Goal: Task Accomplishment & Management: Use online tool/utility

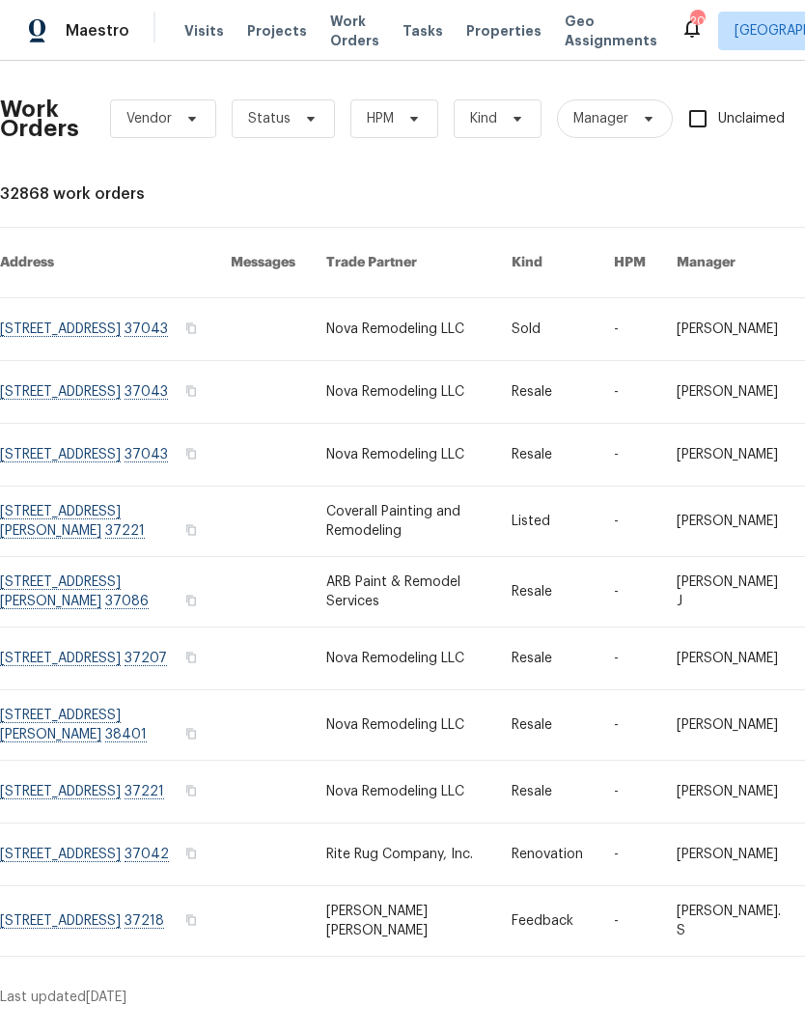
click at [404, 536] on link at bounding box center [418, 520] width 185 height 69
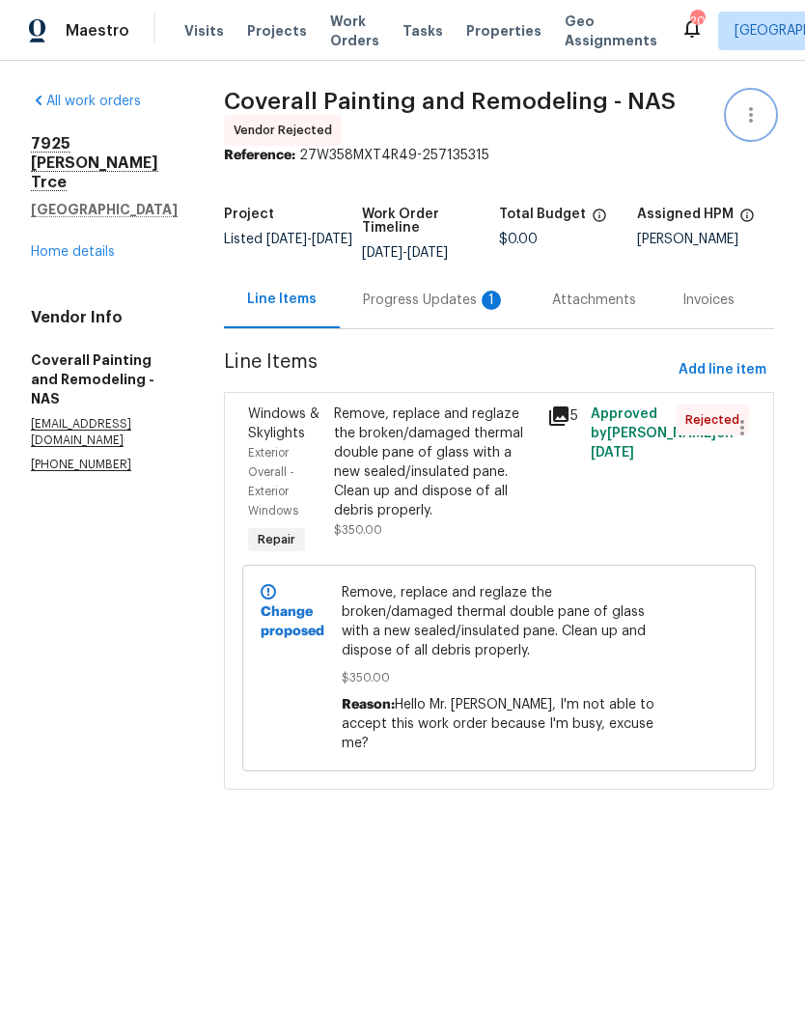
click at [747, 112] on icon "button" at bounding box center [750, 114] width 23 height 23
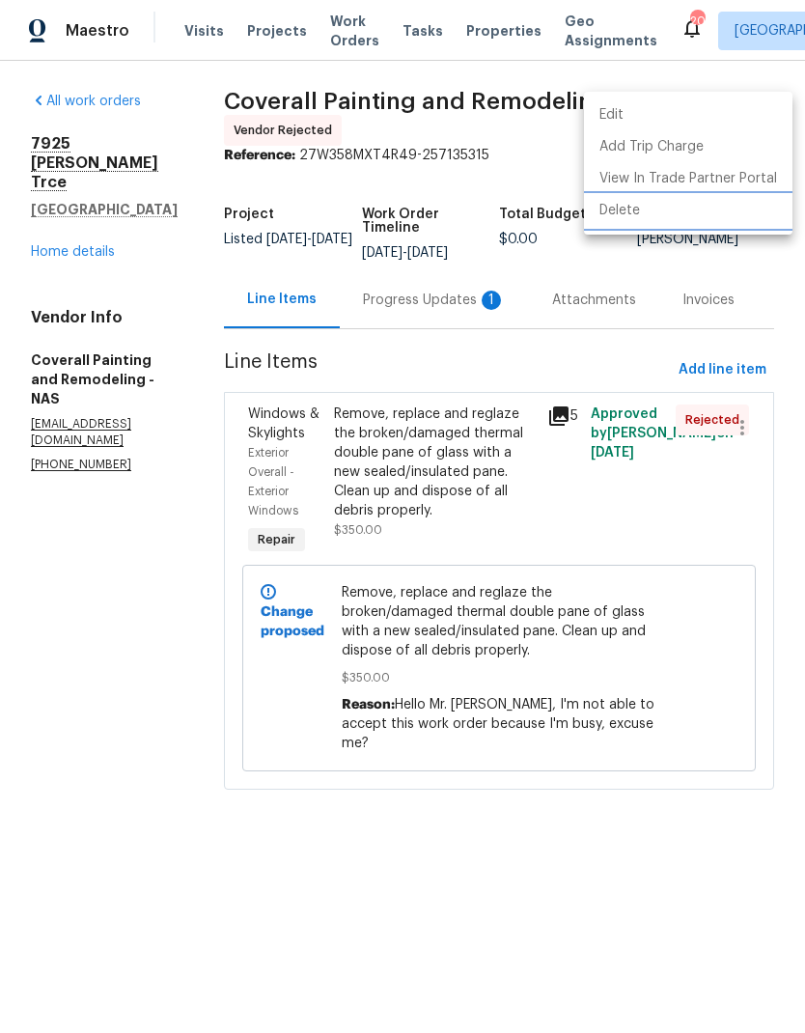
click at [637, 215] on li "Delete" at bounding box center [688, 211] width 208 height 32
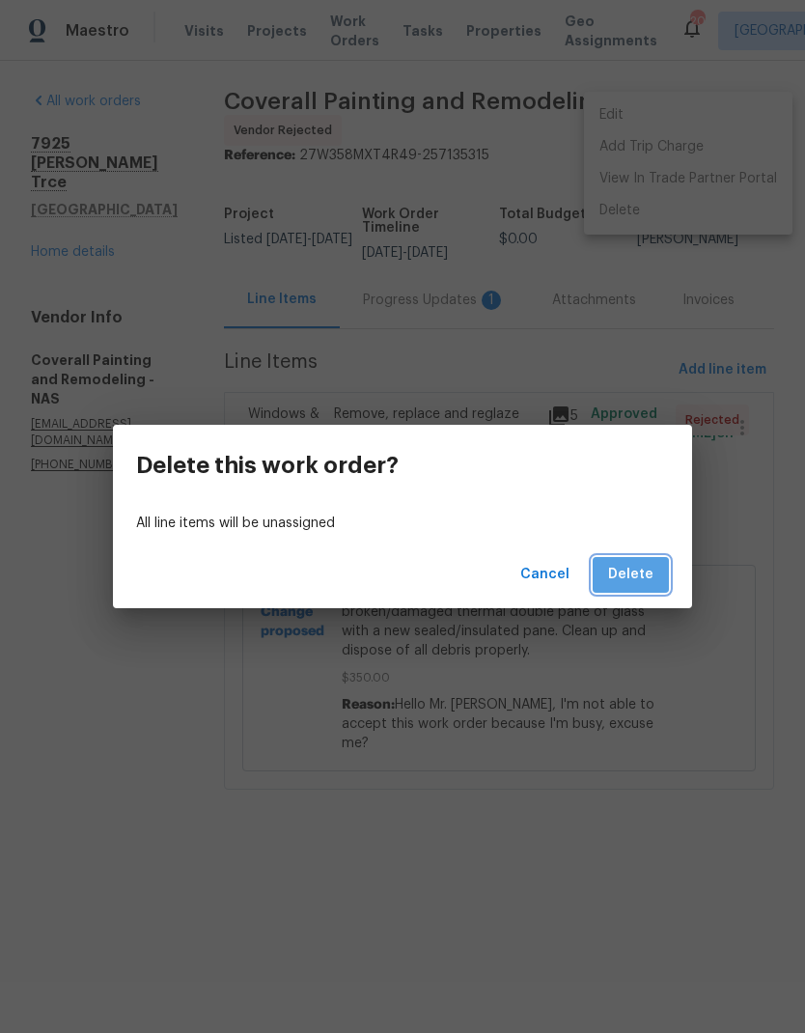
click at [648, 564] on span "Delete" at bounding box center [630, 575] width 45 height 24
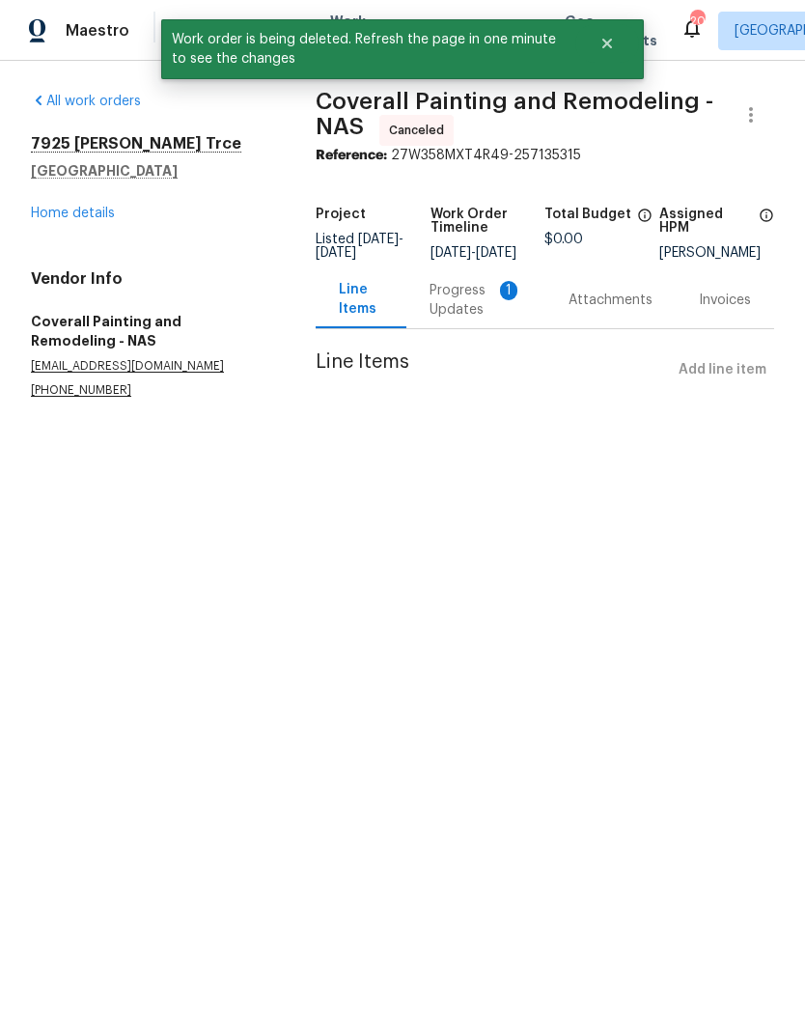
click at [72, 217] on link "Home details" at bounding box center [73, 214] width 84 height 14
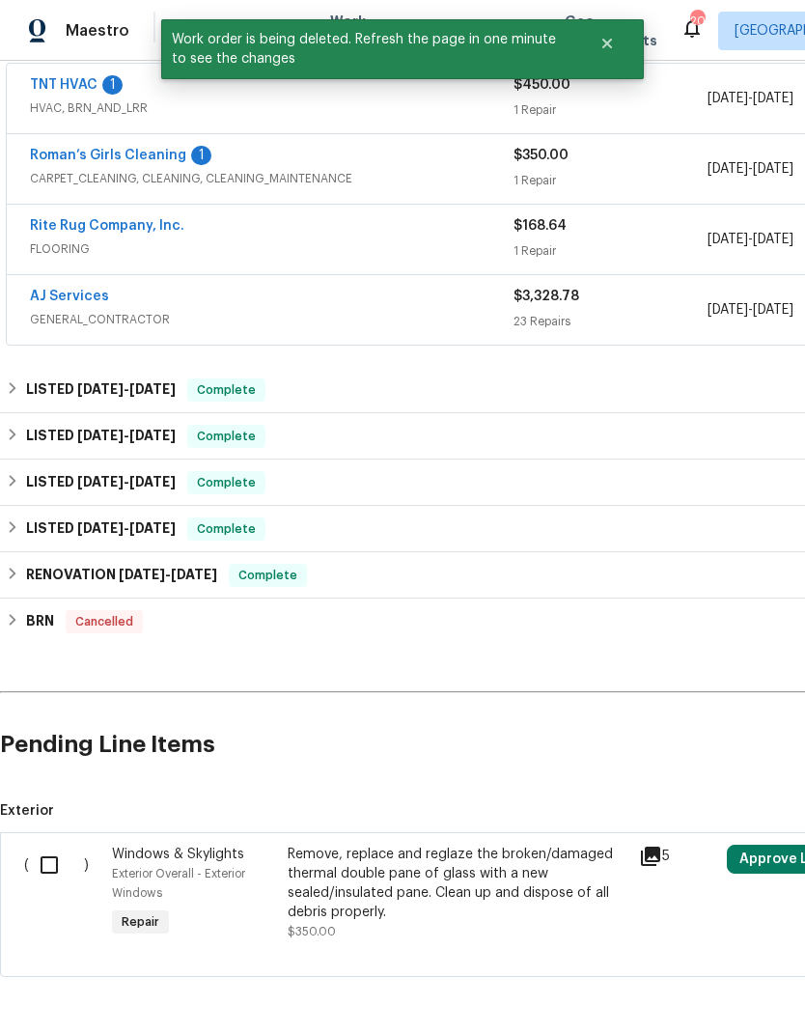
scroll to position [524, 0]
click at [37, 870] on input "checkbox" at bounding box center [56, 865] width 55 height 41
checkbox input "true"
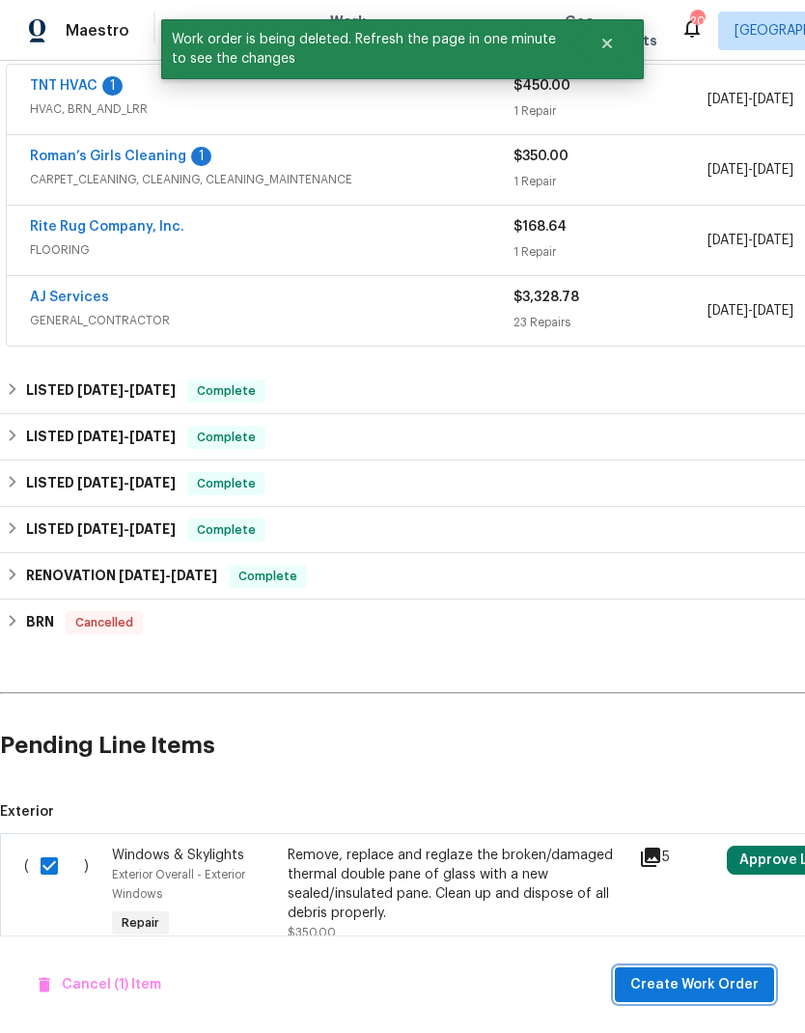
click at [691, 991] on span "Create Work Order" at bounding box center [694, 985] width 128 height 24
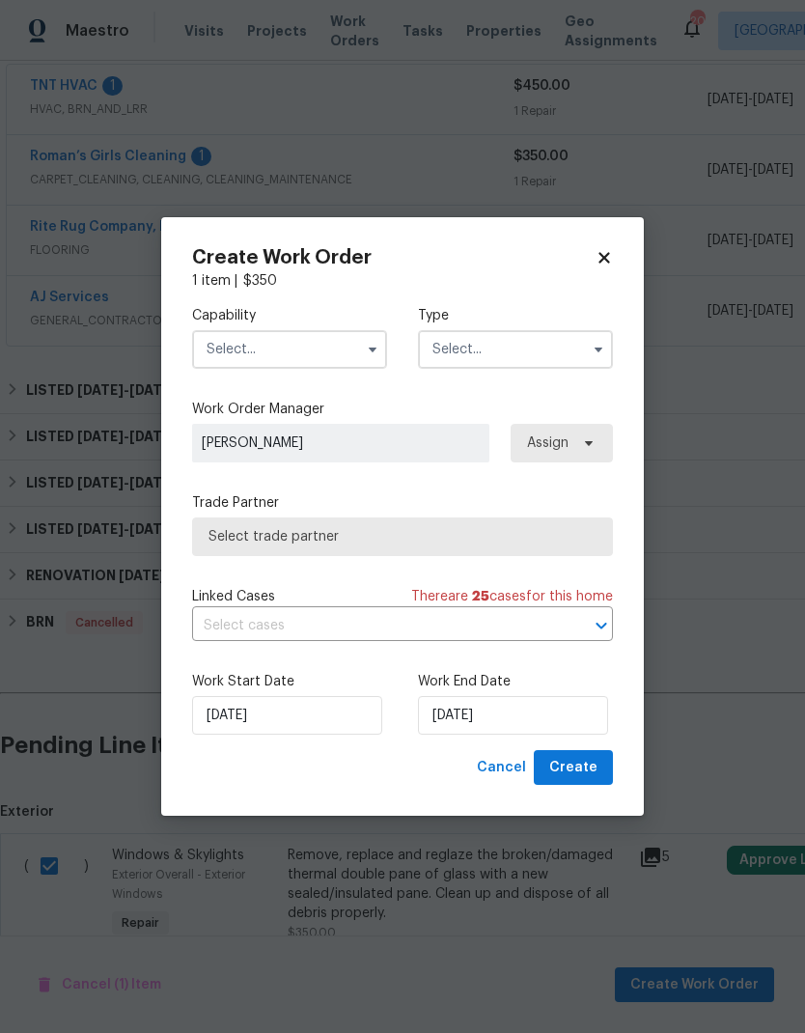
click at [314, 358] on input "text" at bounding box center [289, 349] width 195 height 39
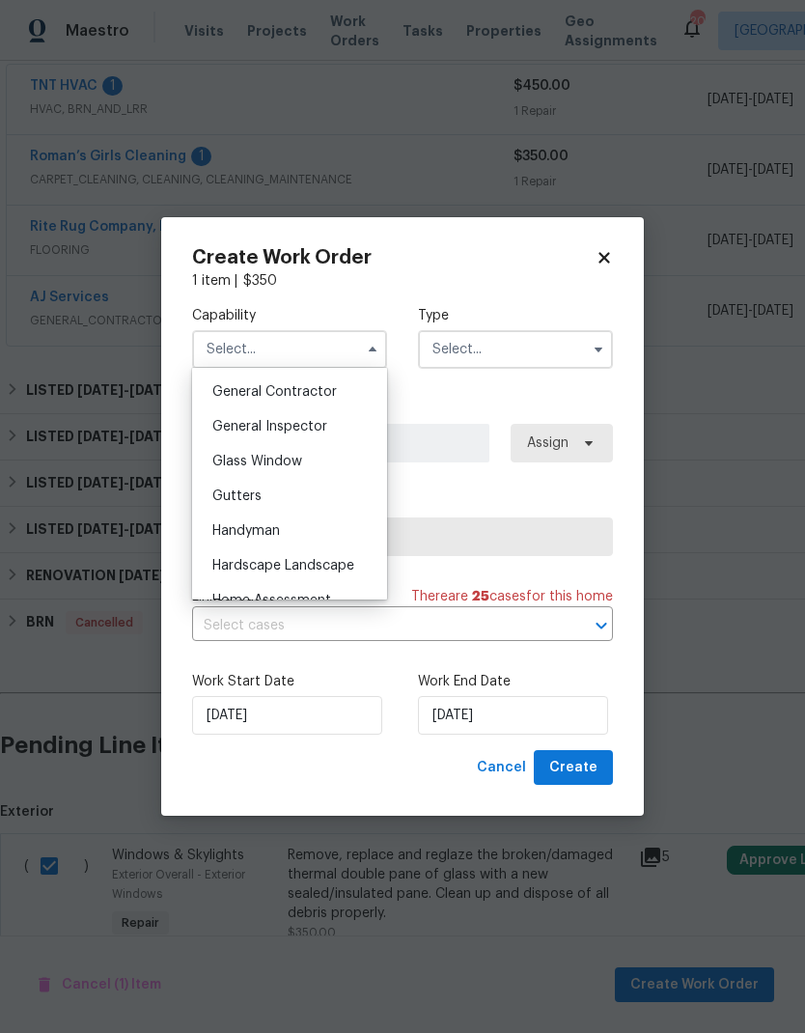
scroll to position [901, 0]
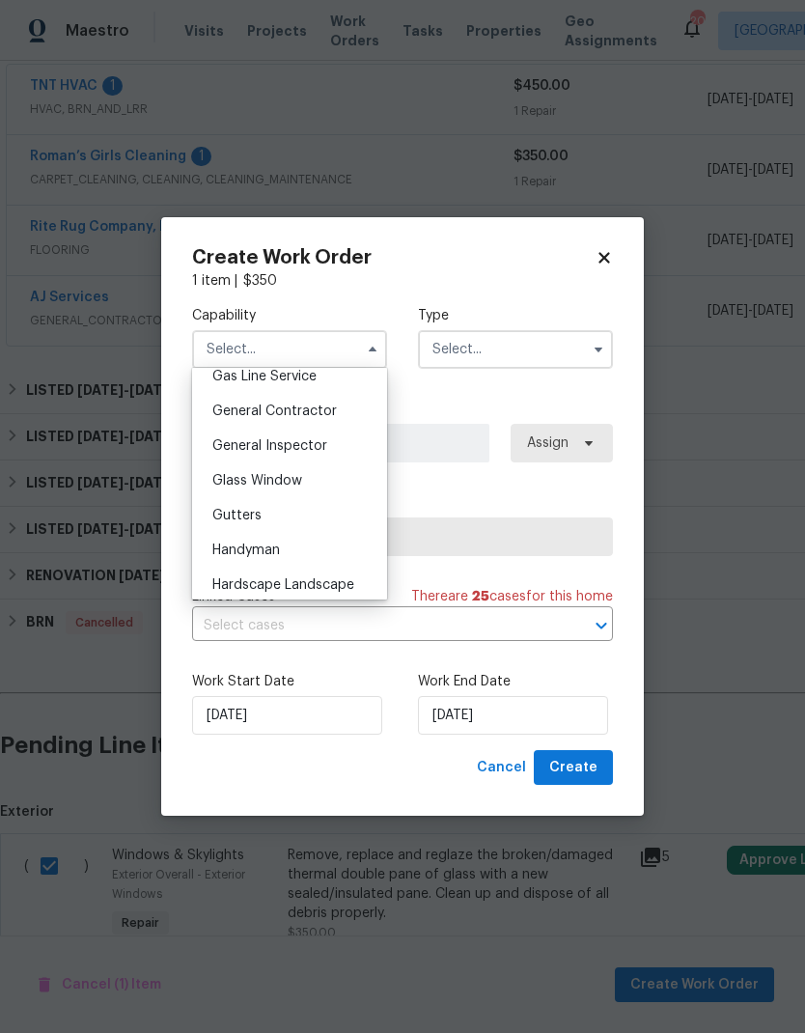
click at [332, 411] on span "General Contractor" at bounding box center [274, 411] width 124 height 14
type input "General Contractor"
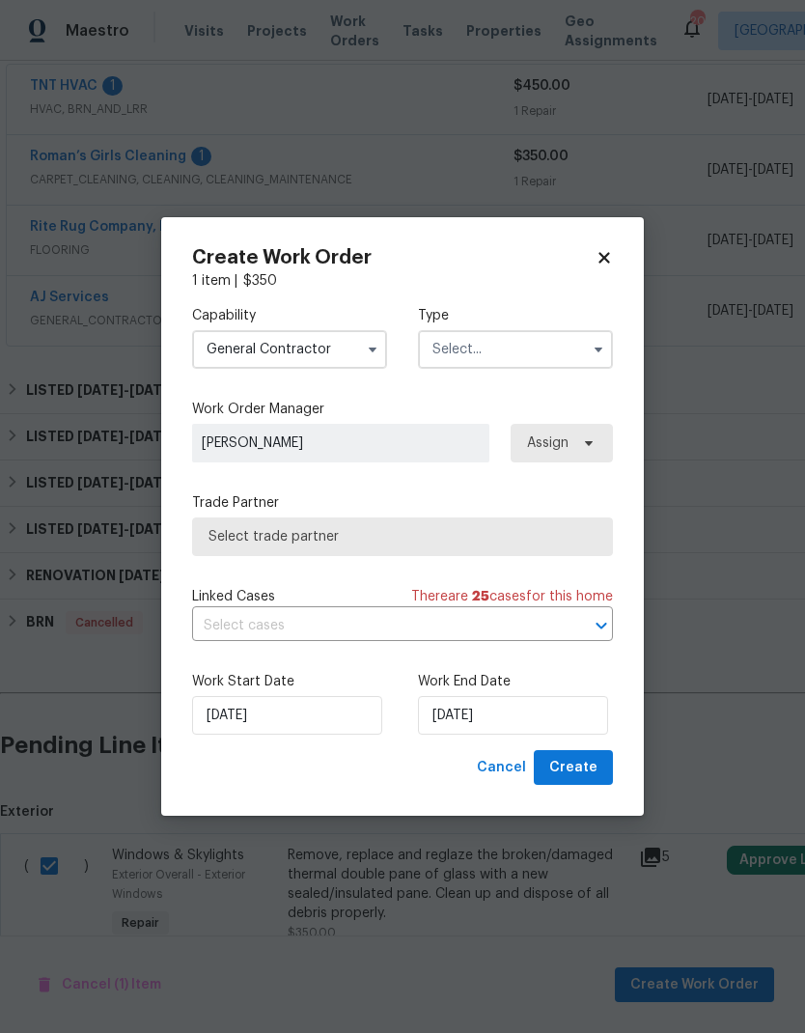
click at [554, 340] on input "text" at bounding box center [515, 349] width 195 height 39
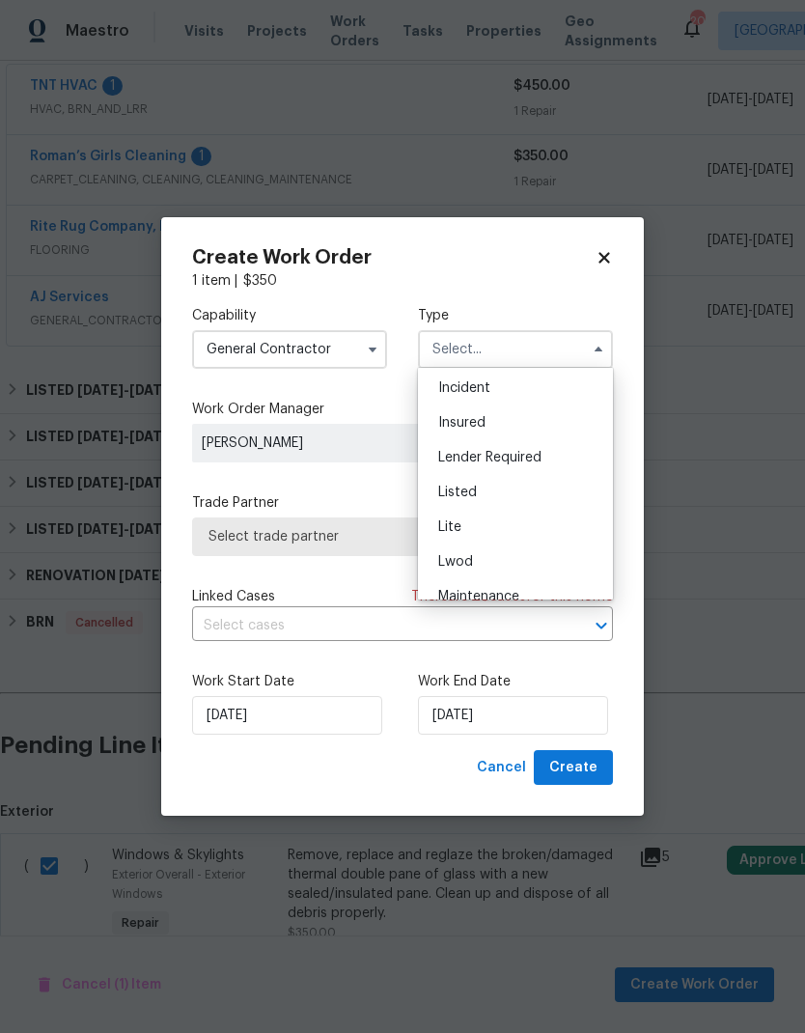
scroll to position [85, 0]
click at [520, 517] on div "Listed" at bounding box center [515, 513] width 185 height 35
type input "Listed"
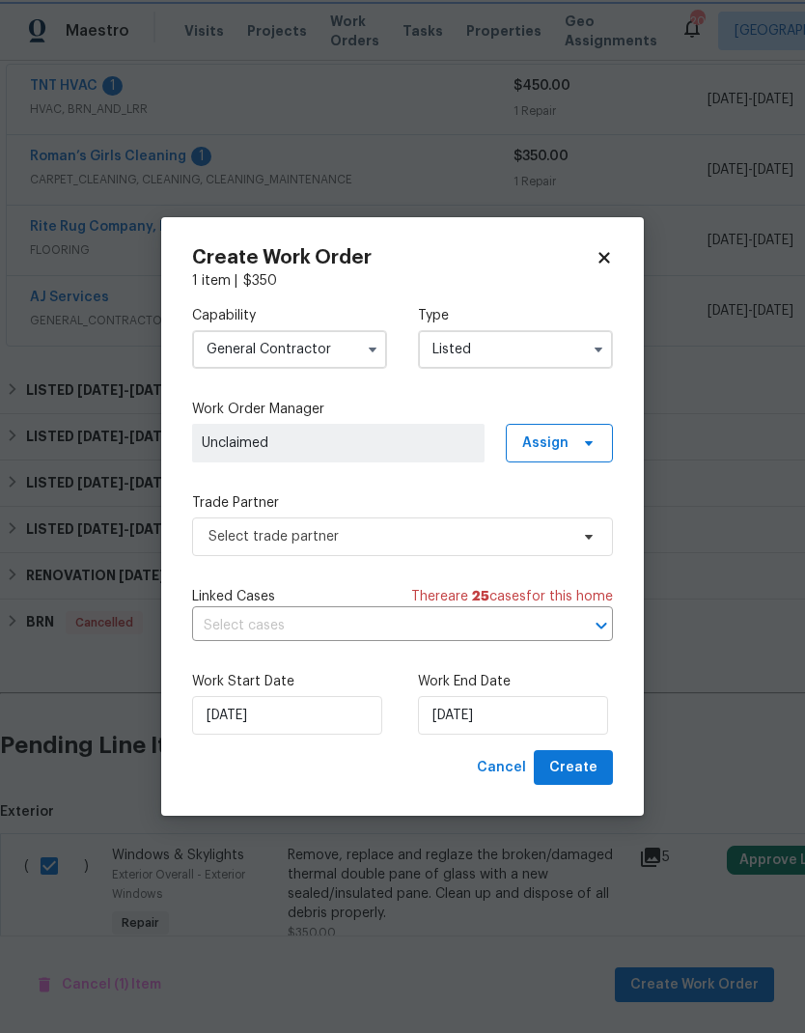
scroll to position [0, 0]
click at [552, 435] on span "Assign" at bounding box center [545, 442] width 46 height 19
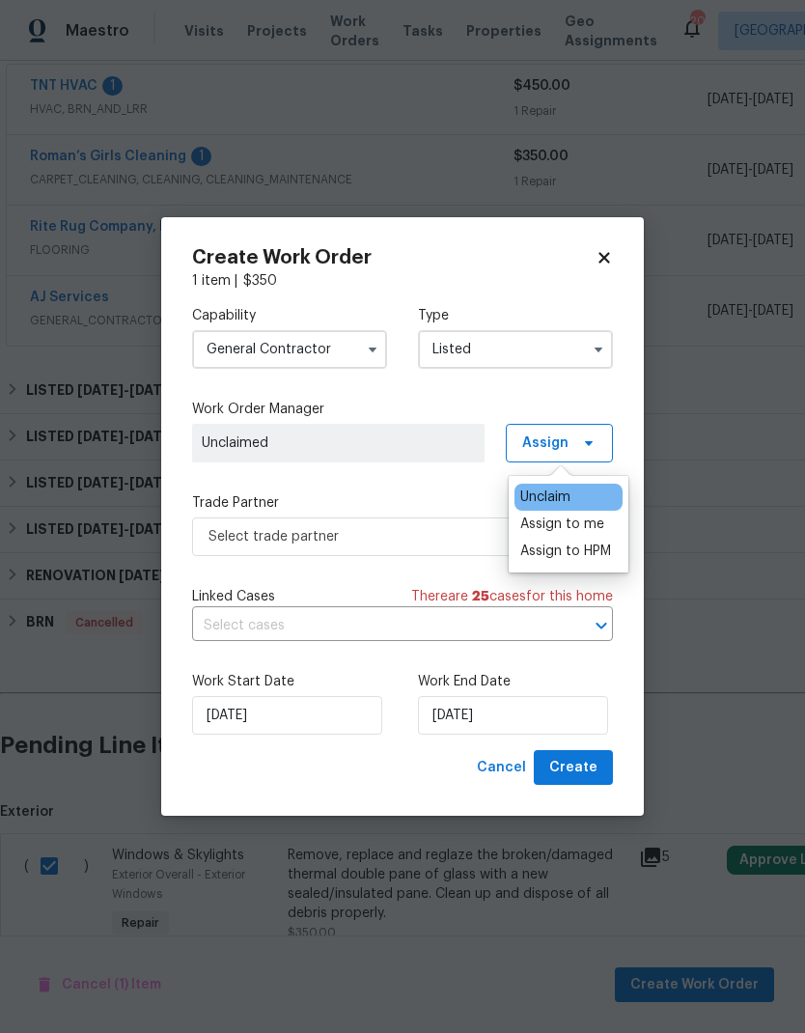
click at [570, 558] on div "Assign to HPM" at bounding box center [565, 550] width 91 height 19
click at [584, 521] on div "Assign to me" at bounding box center [562, 523] width 84 height 19
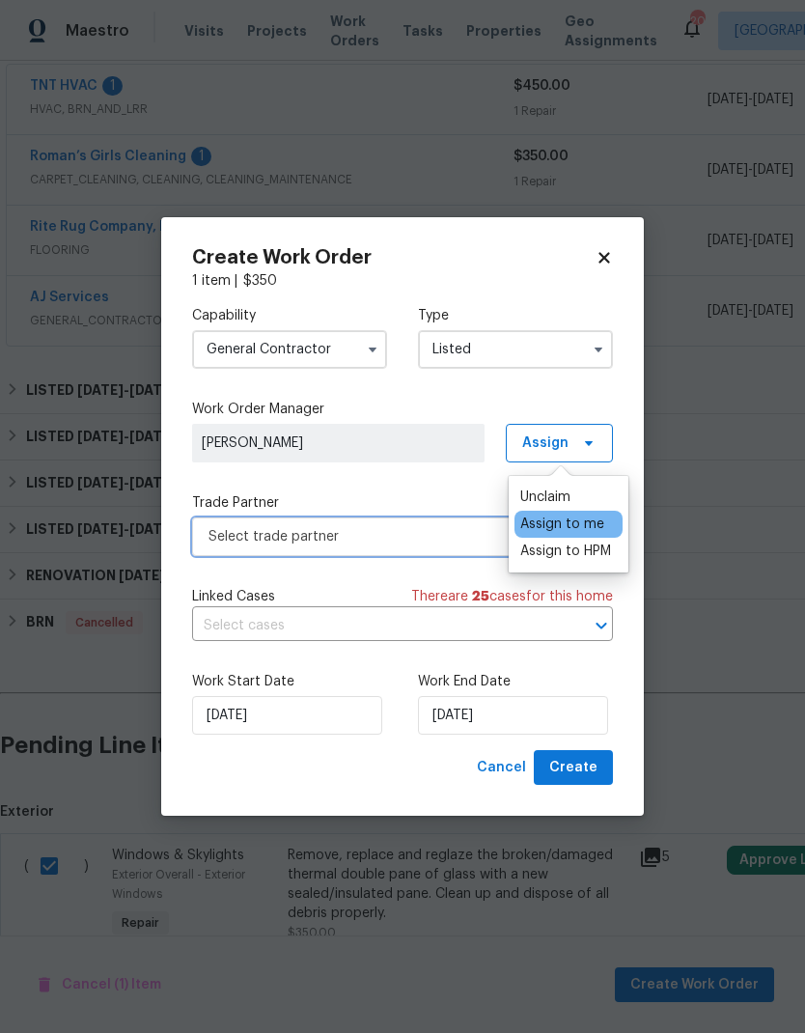
click at [409, 544] on span "Select trade partner" at bounding box center [388, 536] width 360 height 19
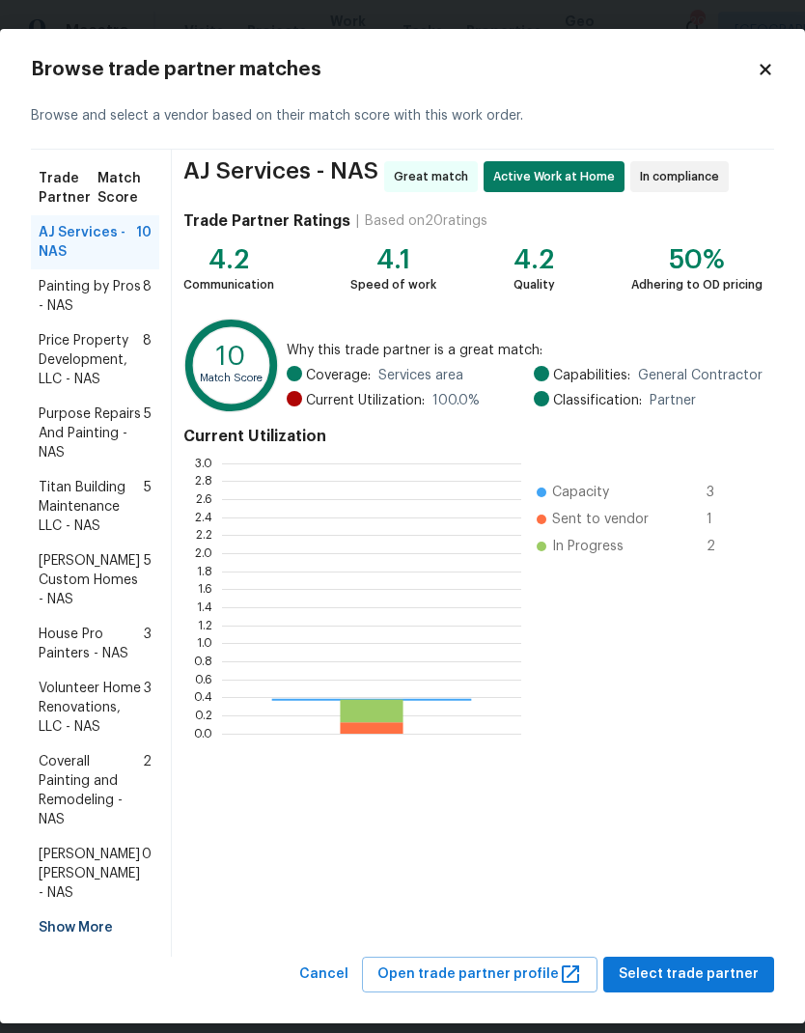
scroll to position [270, 299]
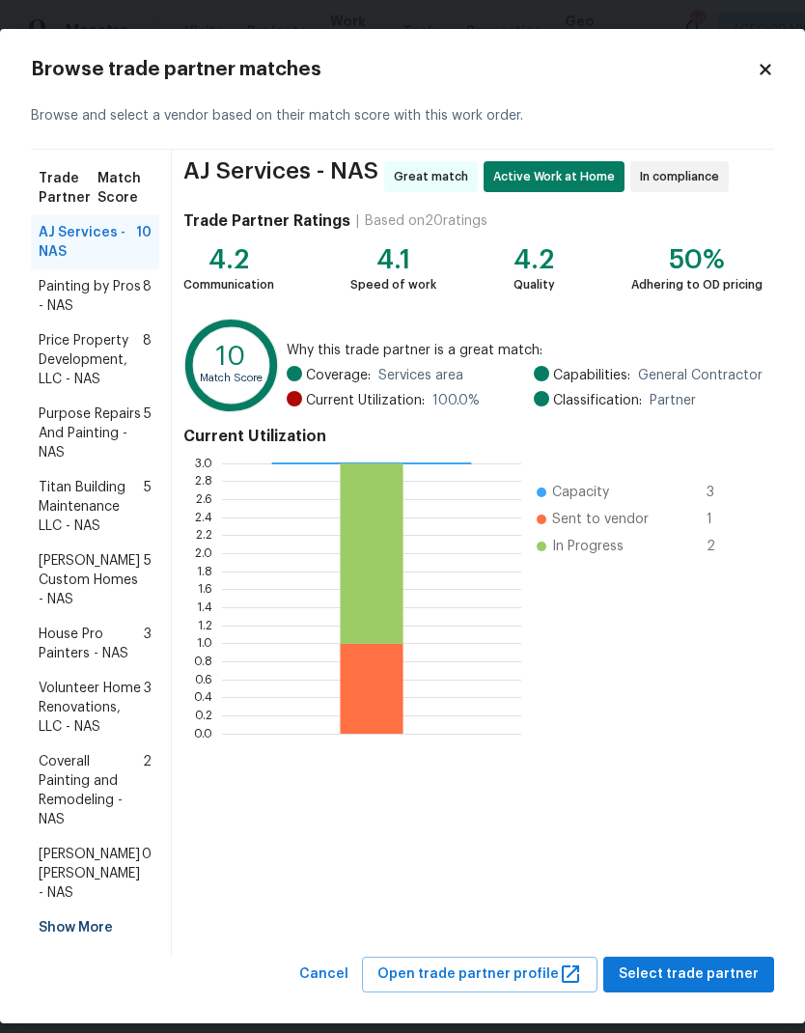
click at [82, 910] on div "Show More" at bounding box center [95, 927] width 128 height 35
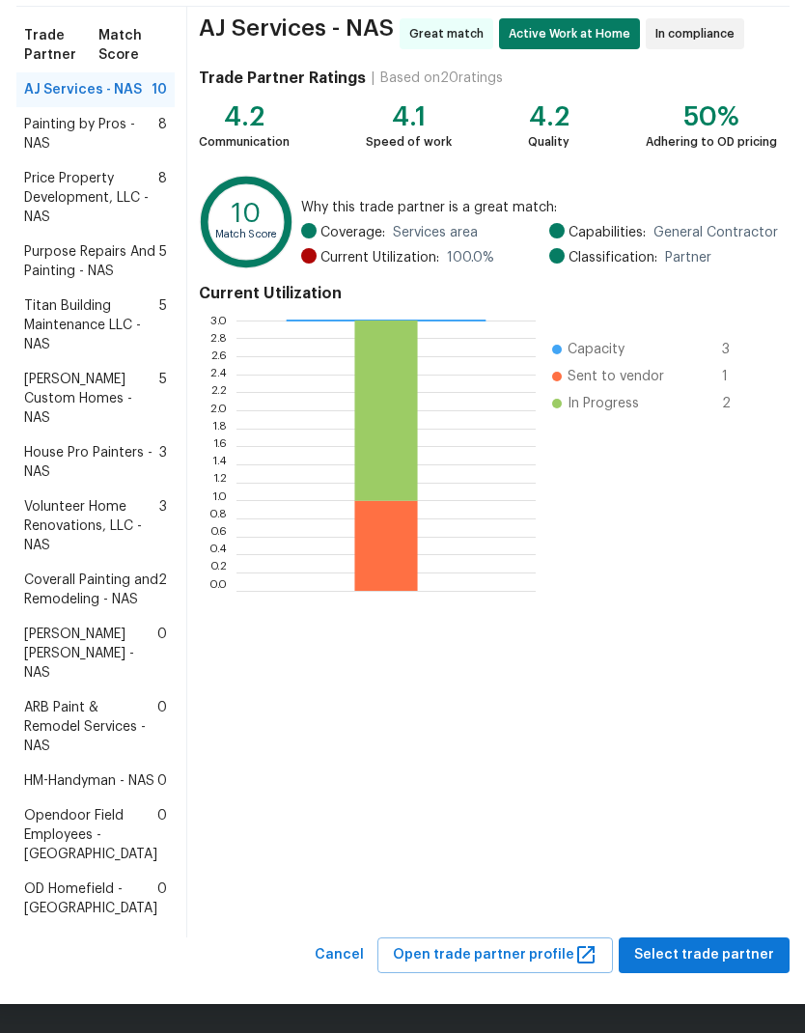
click at [81, 756] on span "ARB Paint & Remodel Services - NAS" at bounding box center [90, 727] width 133 height 58
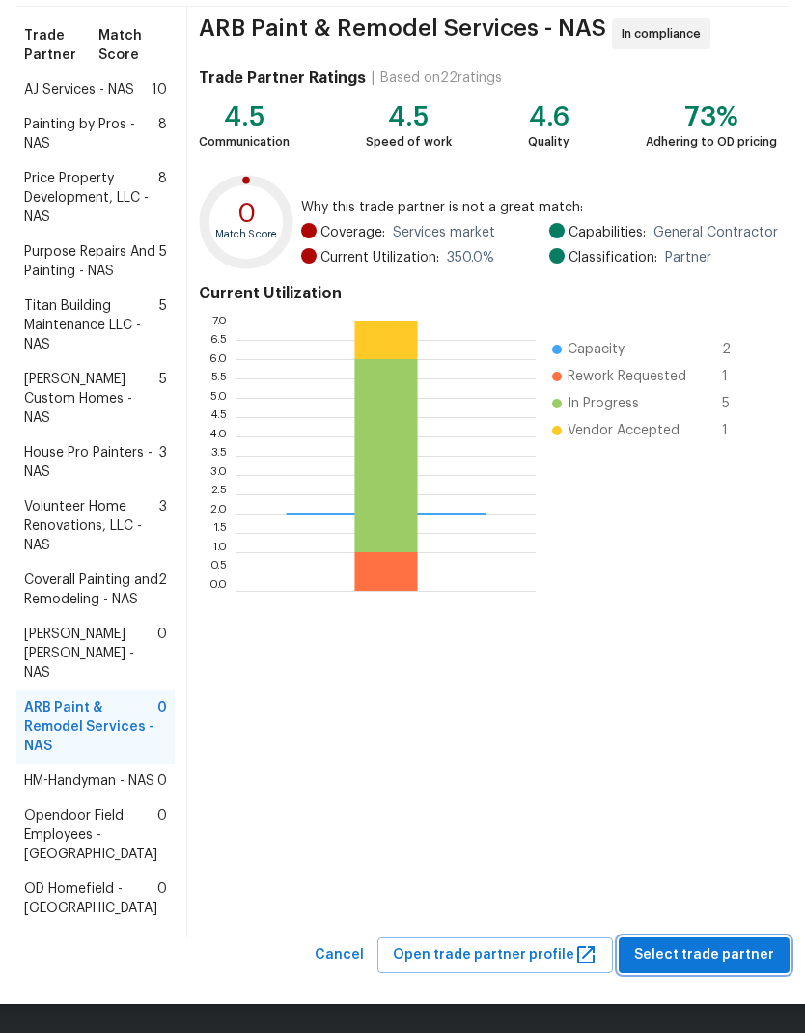
click at [686, 958] on span "Select trade partner" at bounding box center [704, 955] width 140 height 24
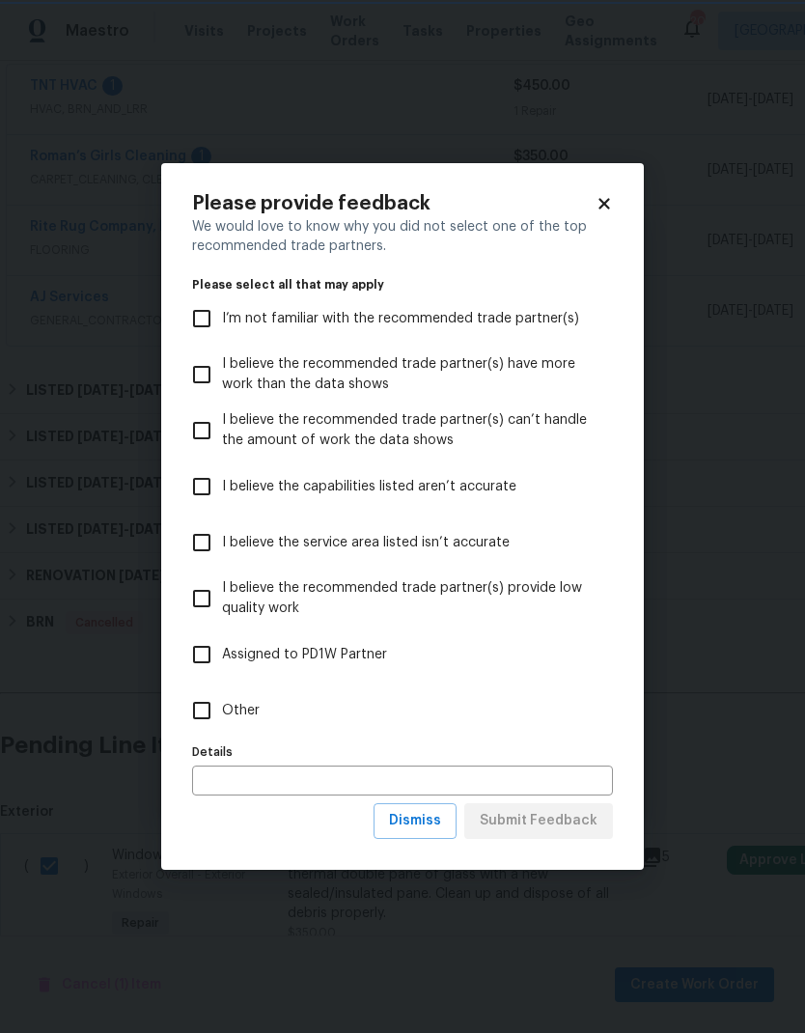
scroll to position [0, 0]
click at [229, 697] on label "Other" at bounding box center [389, 710] width 416 height 56
click at [222, 697] on input "Other" at bounding box center [201, 710] width 41 height 41
checkbox input "true"
click at [512, 818] on span "Submit Feedback" at bounding box center [539, 821] width 118 height 24
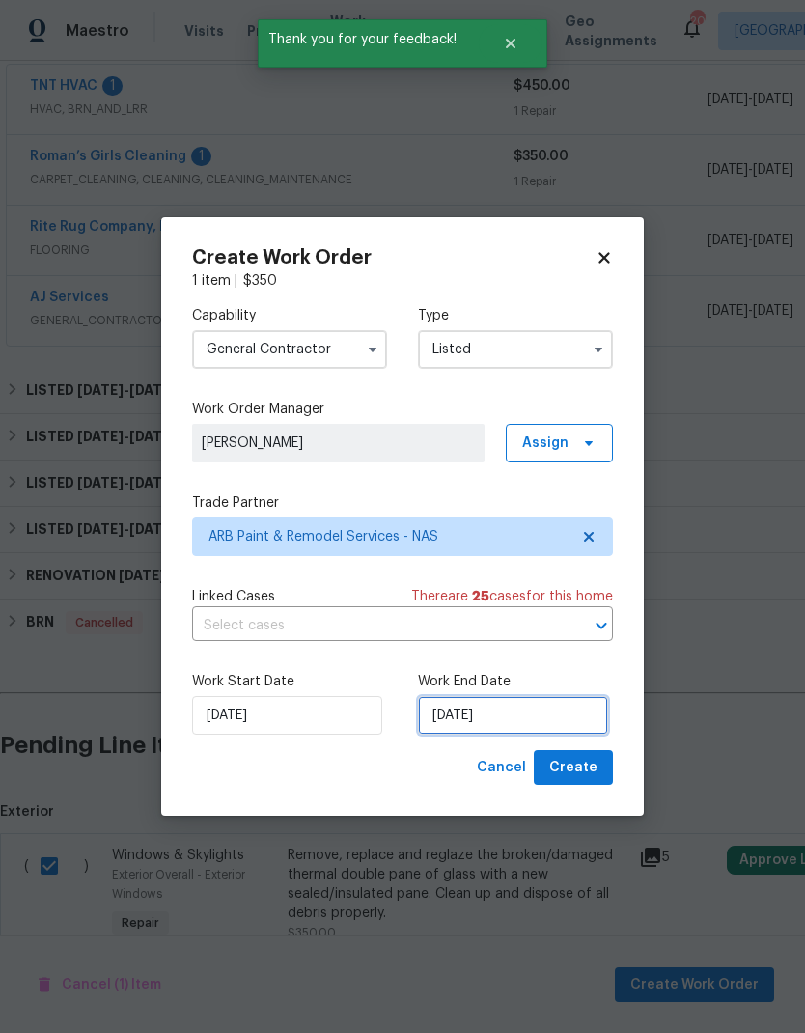
click at [497, 718] on input "[DATE]" at bounding box center [513, 715] width 190 height 39
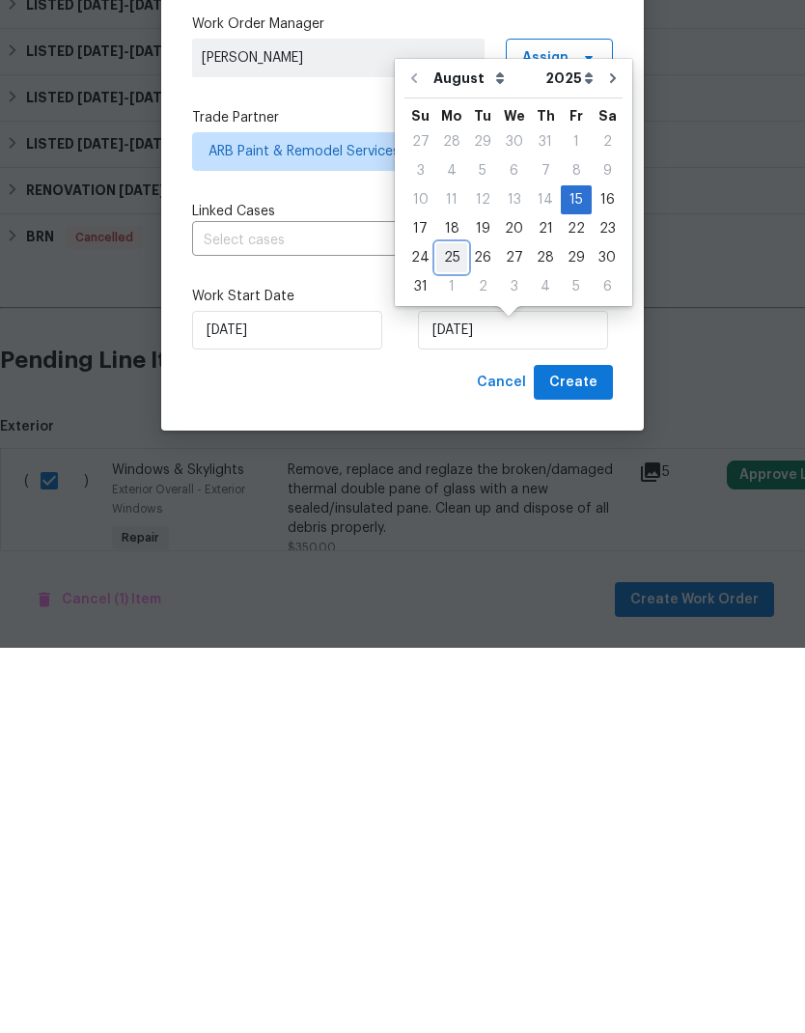
click at [456, 629] on div "25" at bounding box center [451, 642] width 31 height 27
type input "[DATE]"
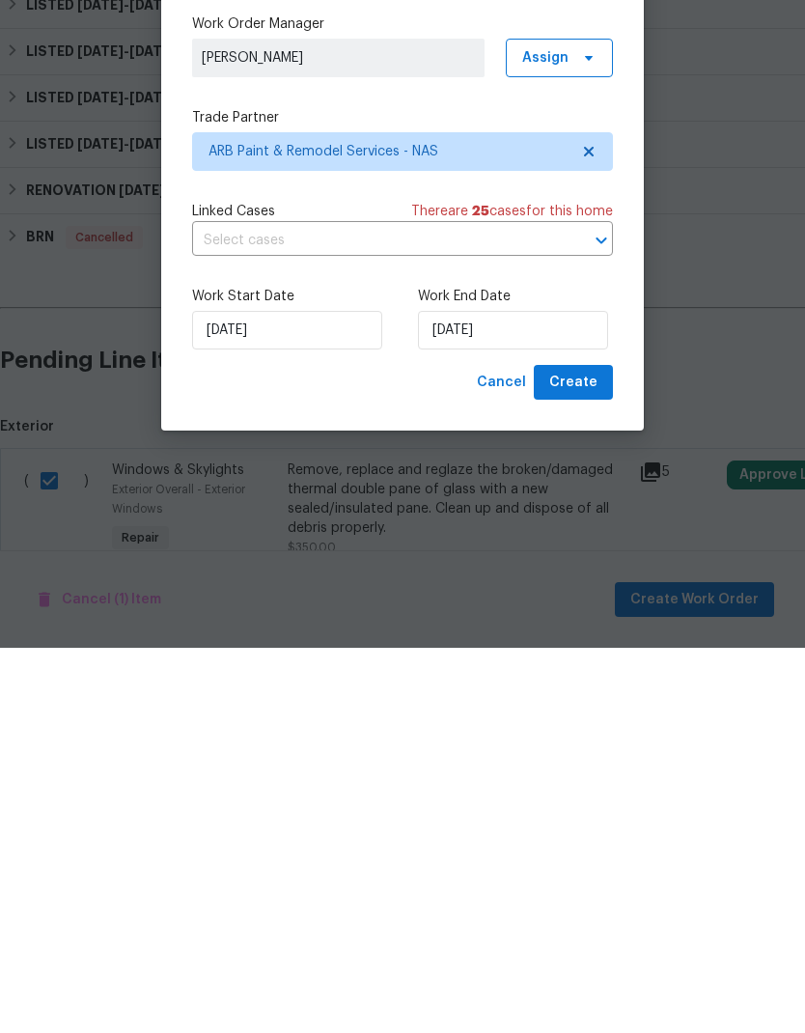
scroll to position [77, 0]
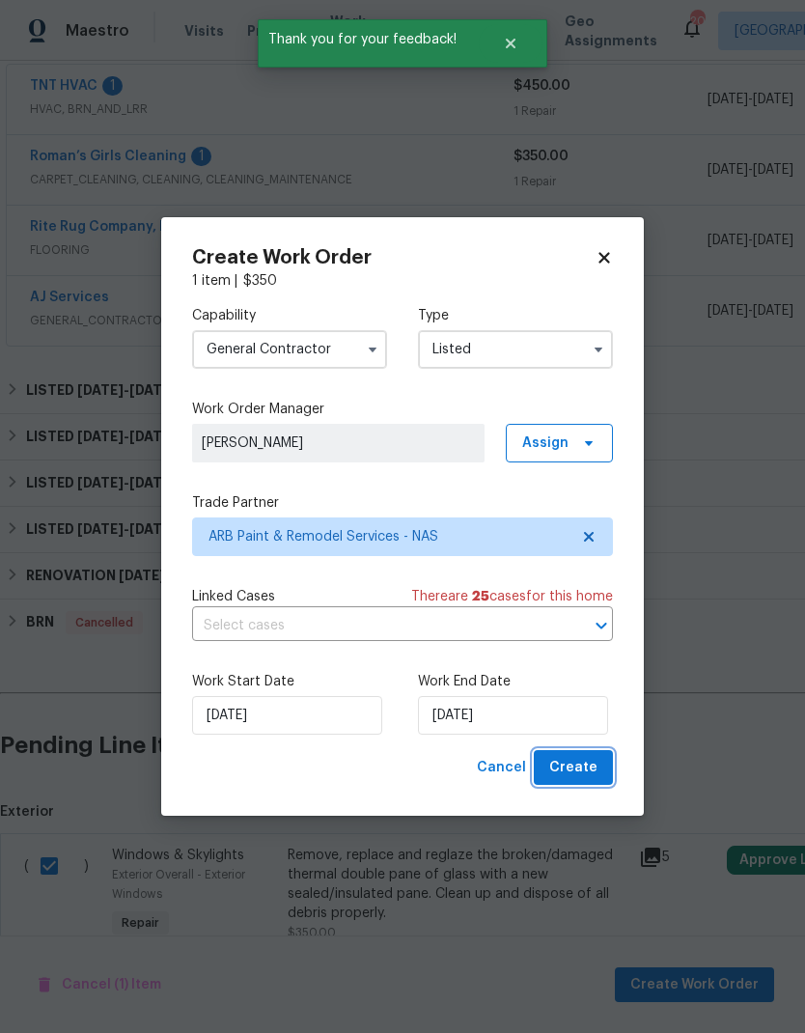
click at [566, 766] on span "Create" at bounding box center [573, 768] width 48 height 24
checkbox input "false"
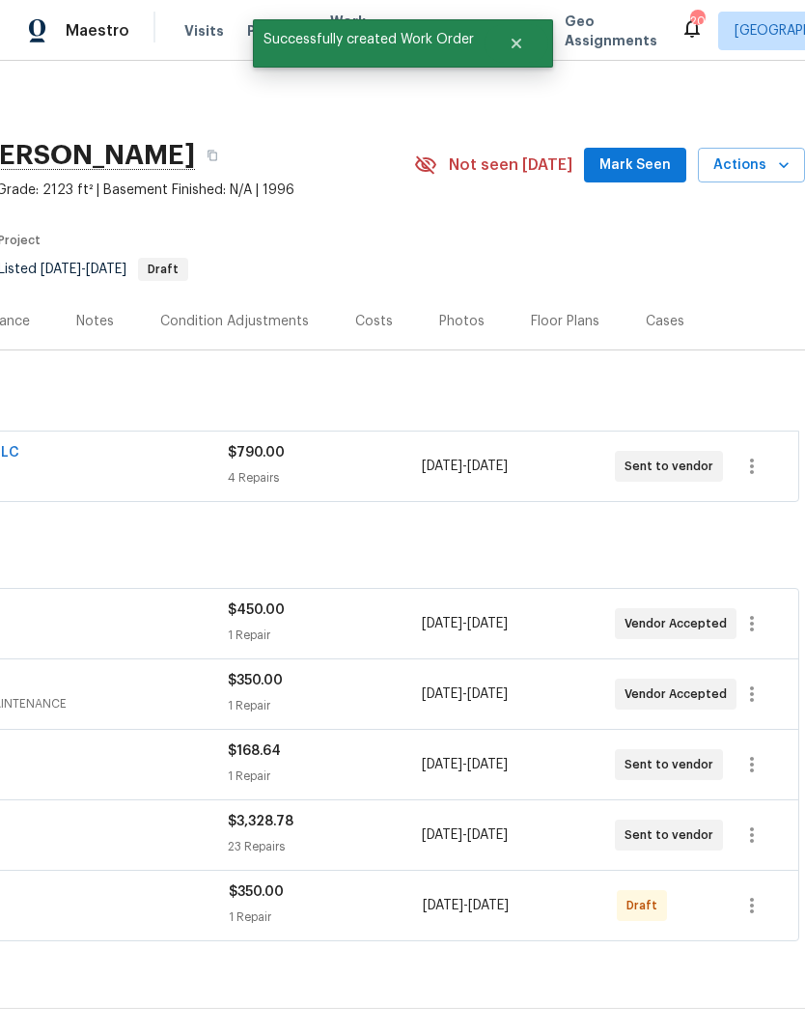
scroll to position [0, 0]
click at [510, 46] on icon "Close" at bounding box center [515, 44] width 10 height 10
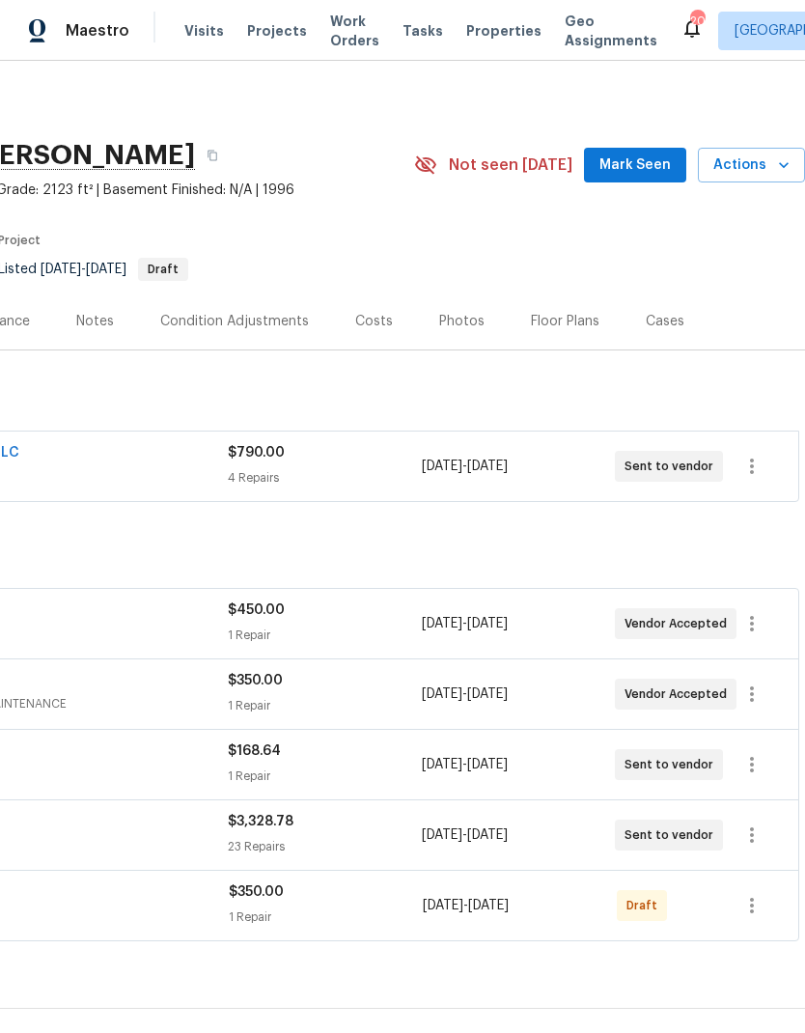
click at [330, 24] on span "Work Orders" at bounding box center [354, 31] width 49 height 39
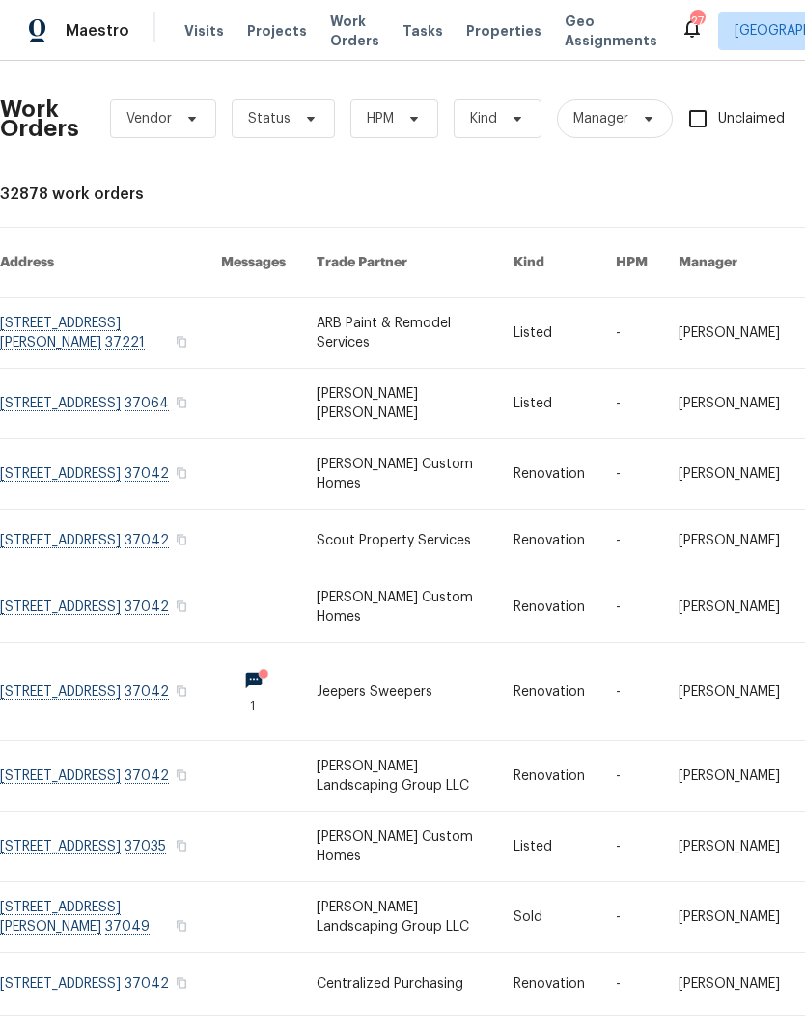
click at [421, 330] on link at bounding box center [415, 332] width 197 height 69
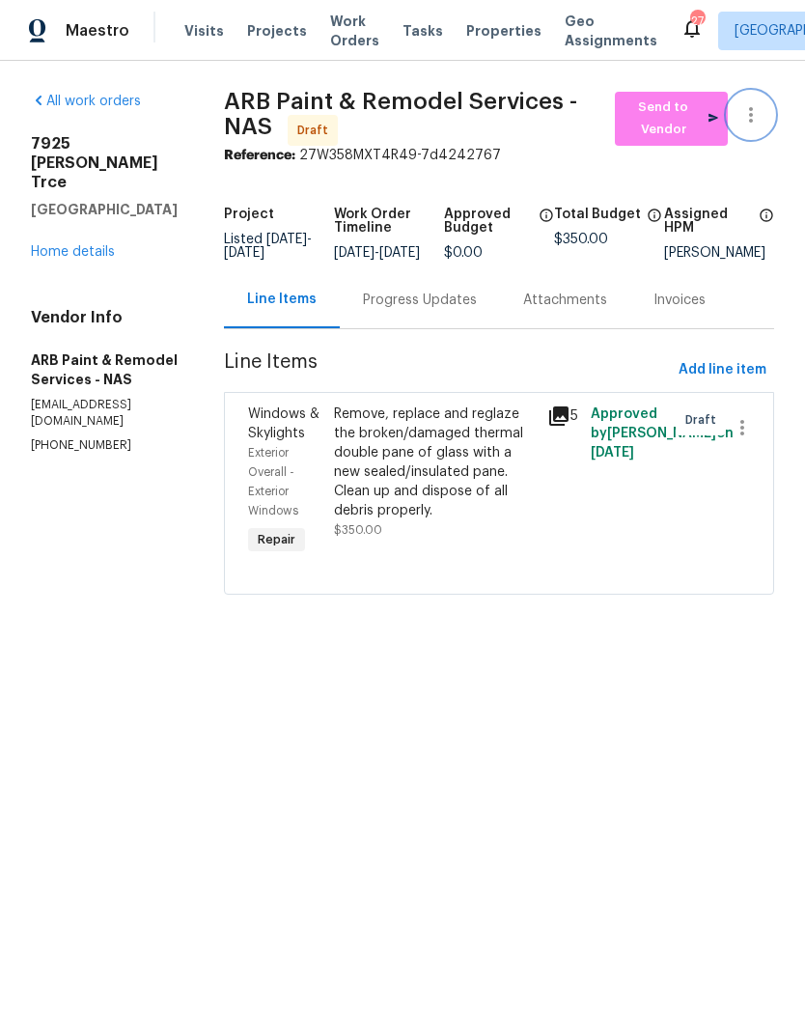
click at [758, 109] on icon "button" at bounding box center [750, 114] width 23 height 23
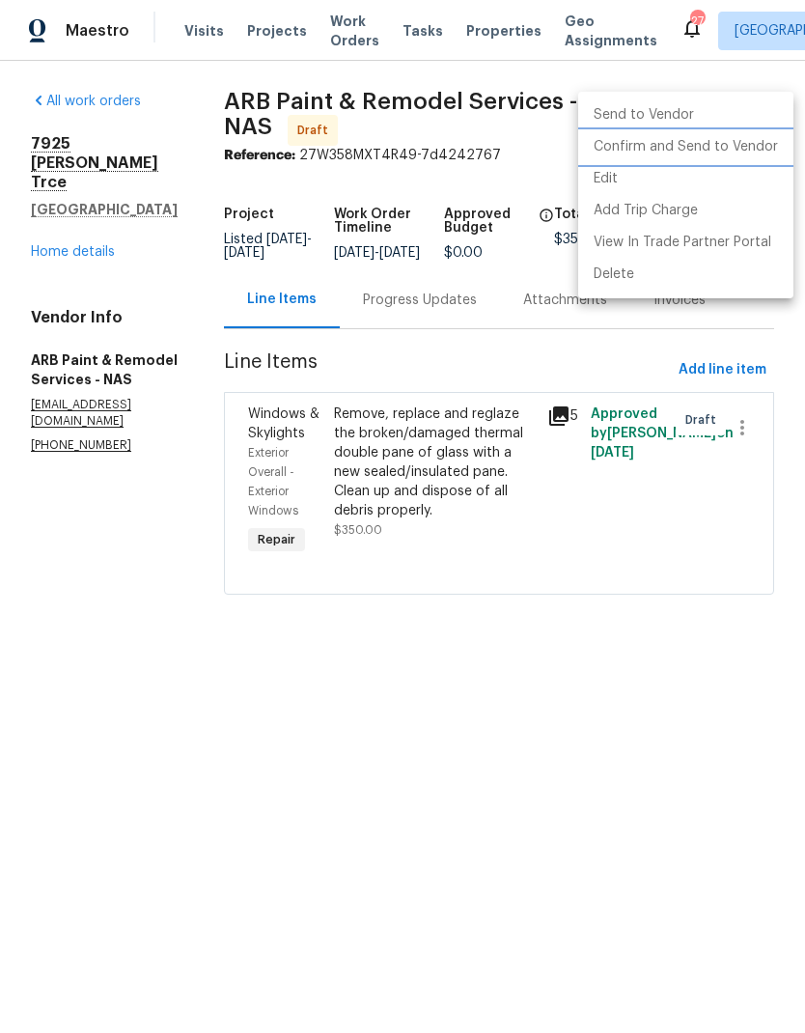
click at [752, 152] on li "Confirm and Send to Vendor" at bounding box center [685, 147] width 215 height 32
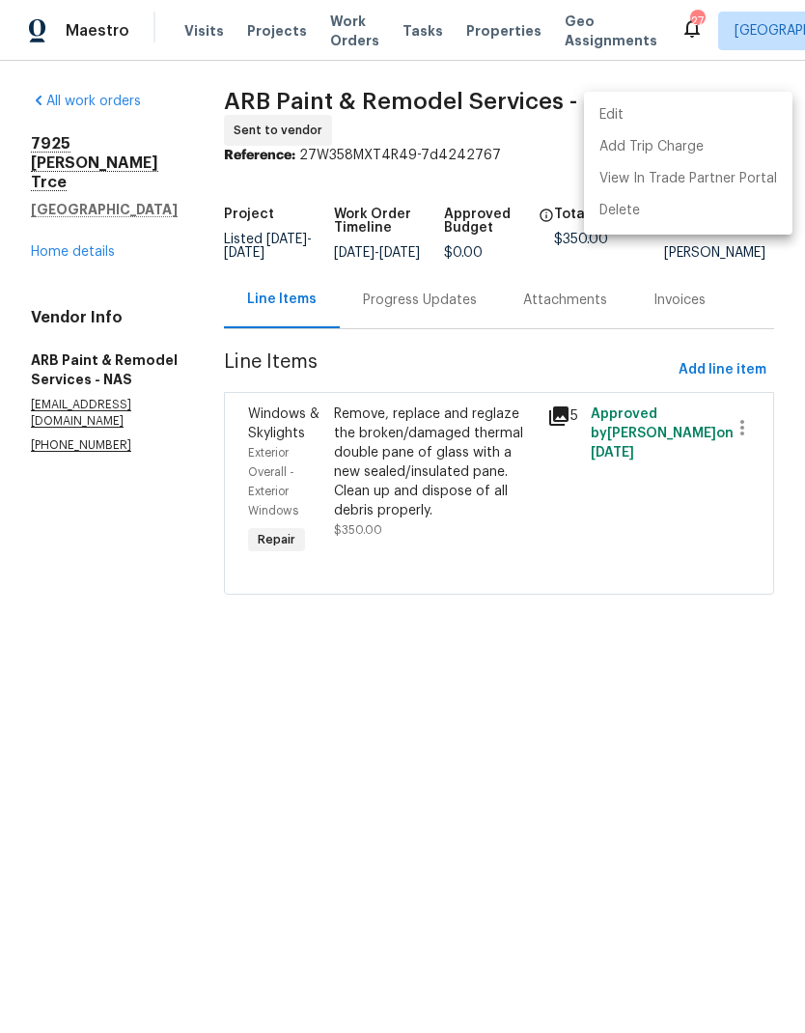
click at [411, 300] on div at bounding box center [402, 516] width 805 height 1033
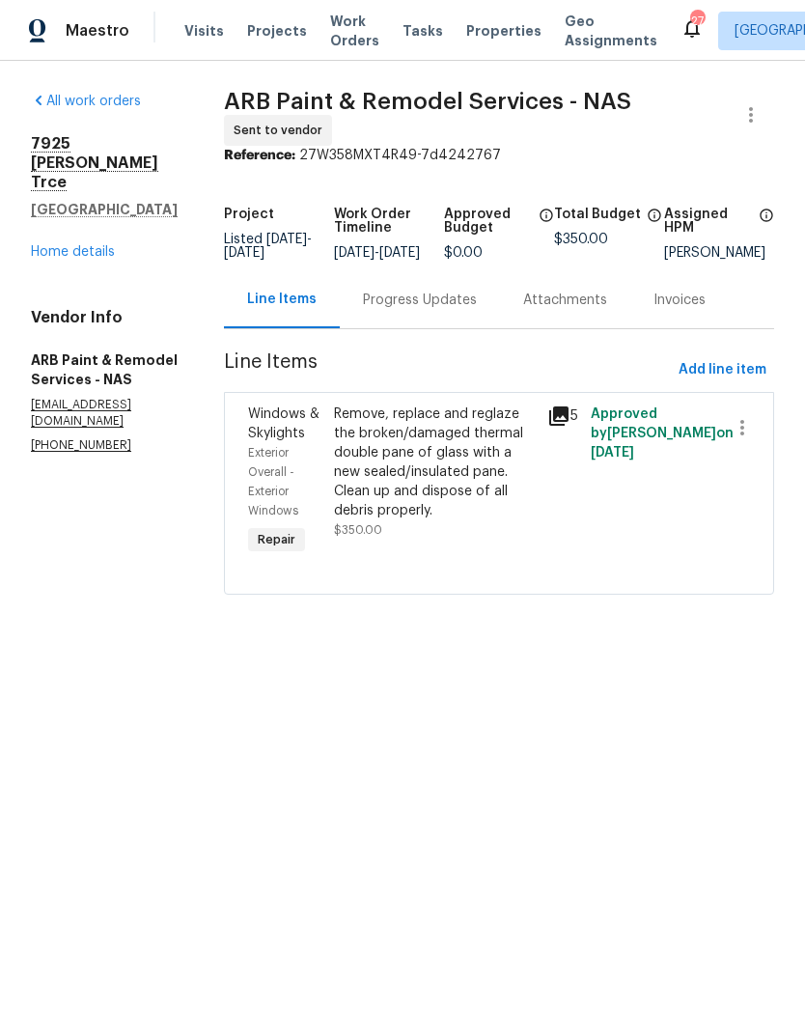
click at [406, 290] on div "Progress Updates" at bounding box center [420, 299] width 160 height 57
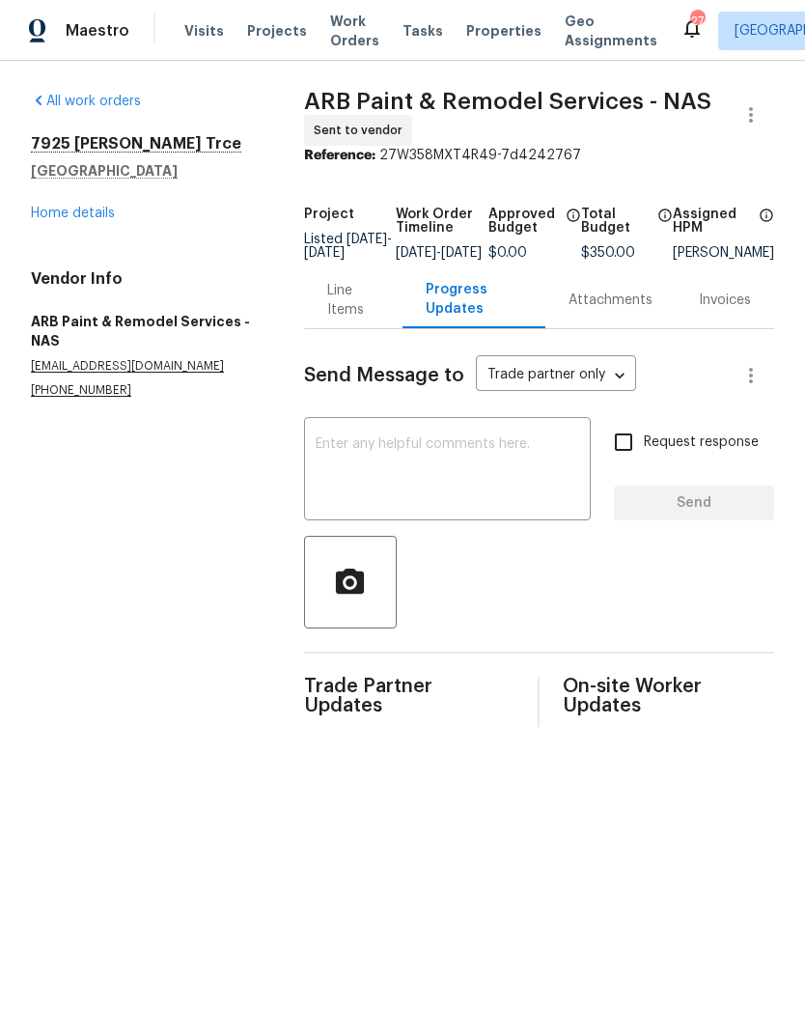
click at [418, 458] on textarea at bounding box center [447, 471] width 263 height 68
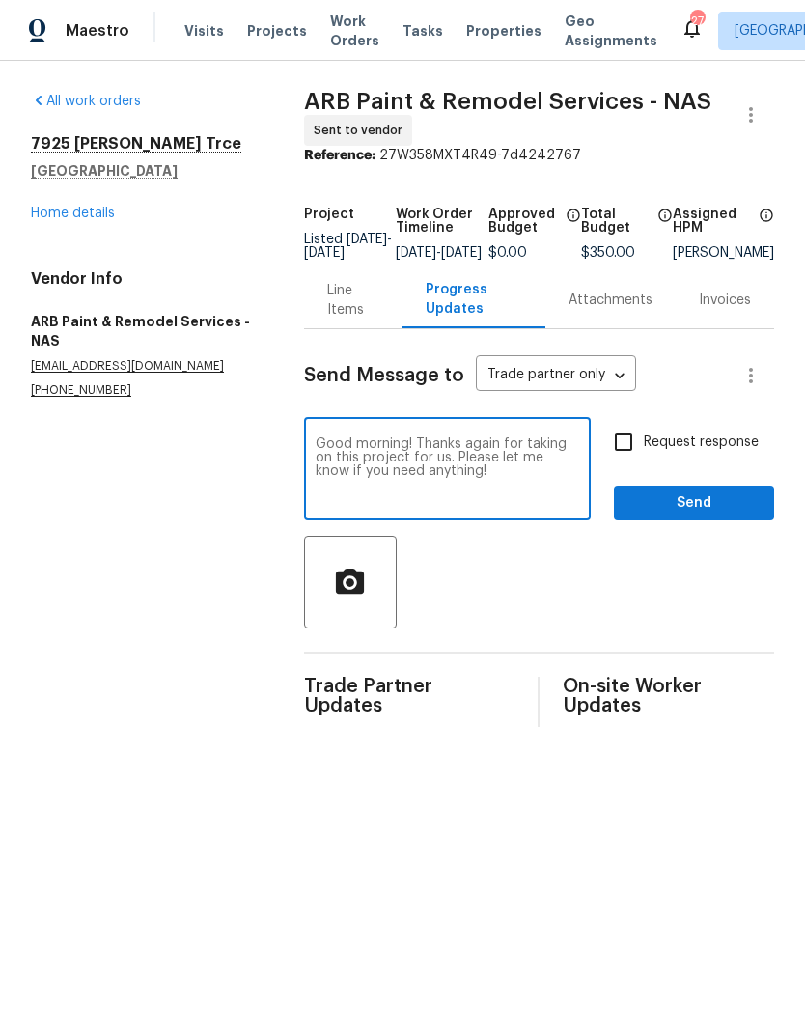
type textarea "Good morning! Thanks again for taking on this project for us. Please let me kno…"
click at [638, 462] on input "Request response" at bounding box center [623, 442] width 41 height 41
checkbox input "true"
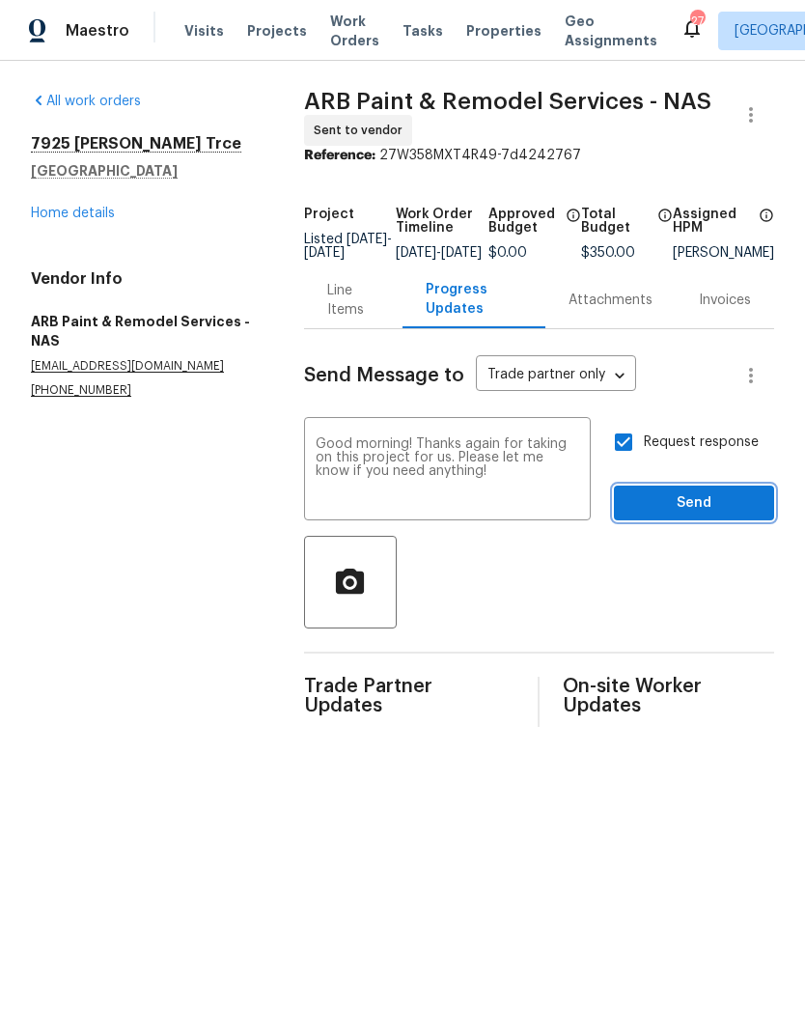
click at [662, 505] on span "Send" at bounding box center [693, 503] width 129 height 24
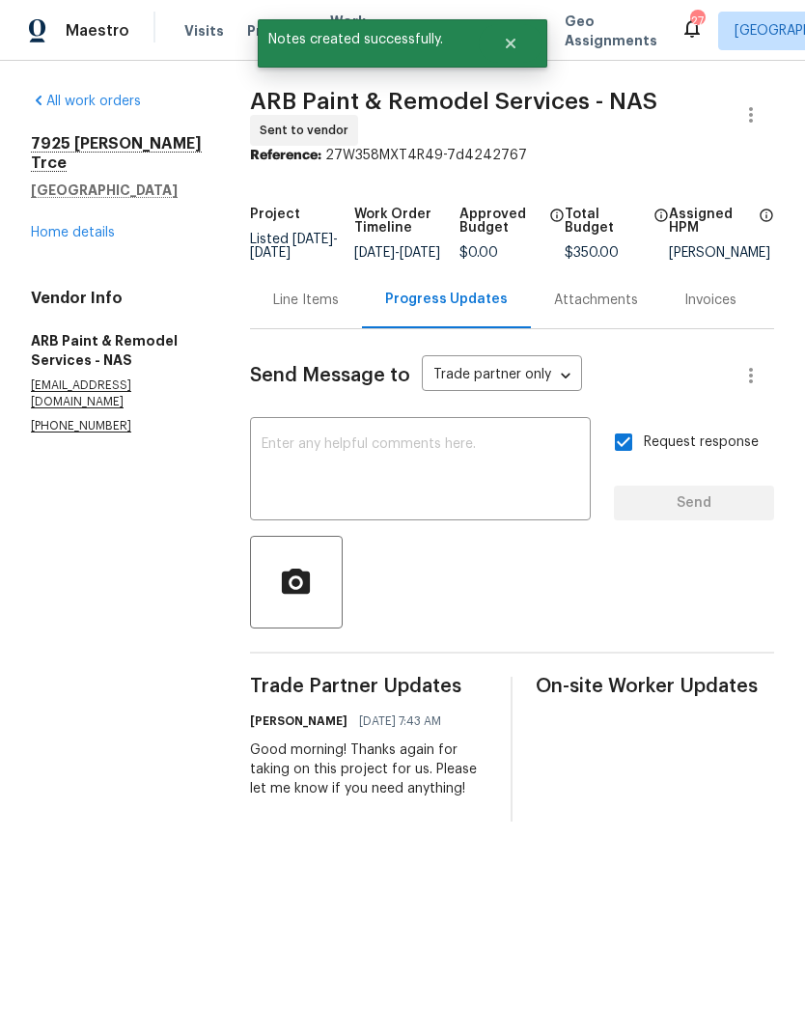
click at [290, 310] on div "Line Items" at bounding box center [306, 299] width 66 height 19
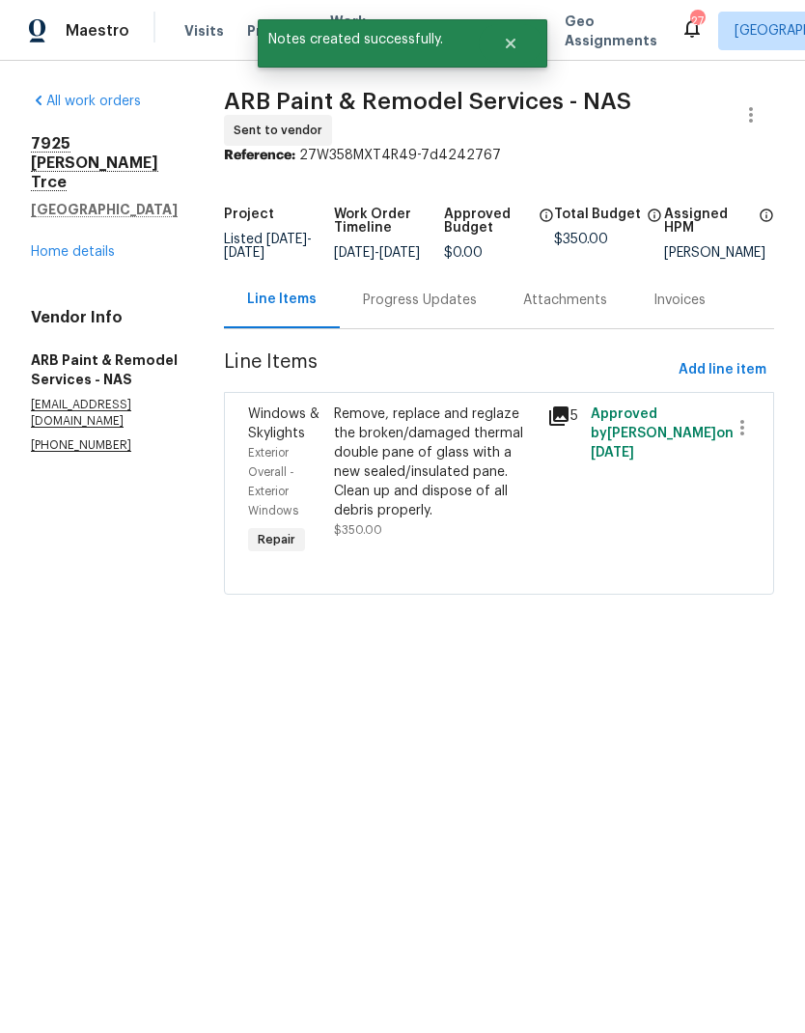
click at [415, 498] on div "Remove, replace and reglaze the broken/damaged thermal double pane of glass wit…" at bounding box center [435, 462] width 203 height 116
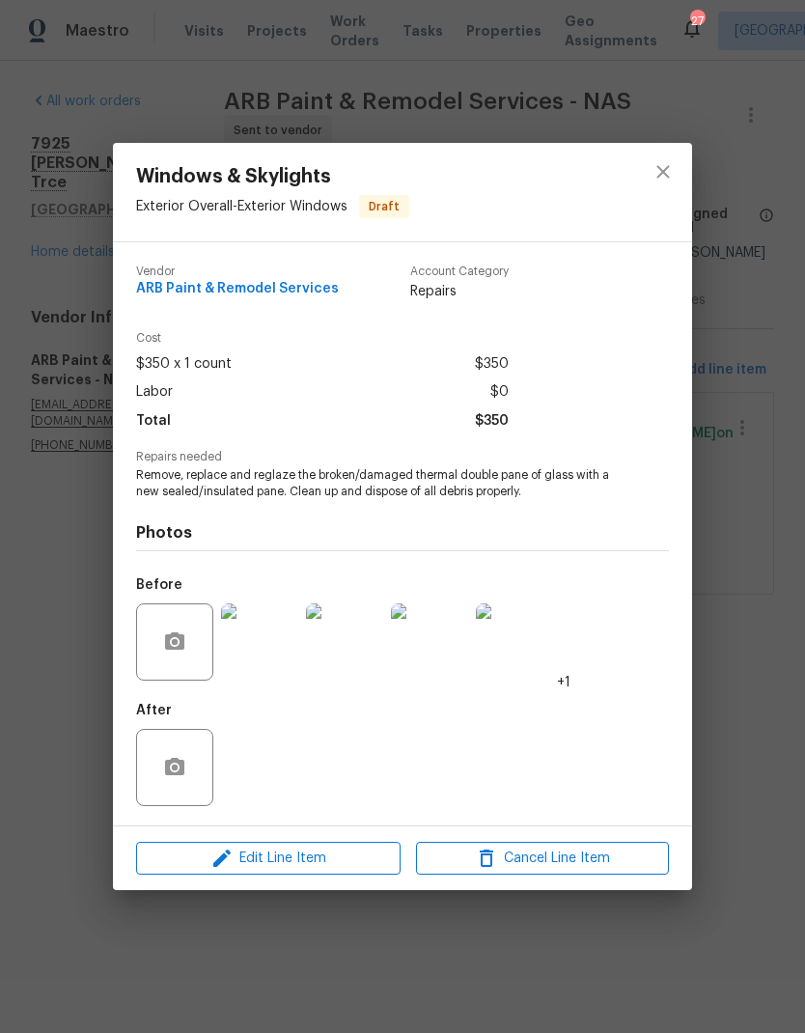
click at [258, 648] on img at bounding box center [259, 641] width 77 height 77
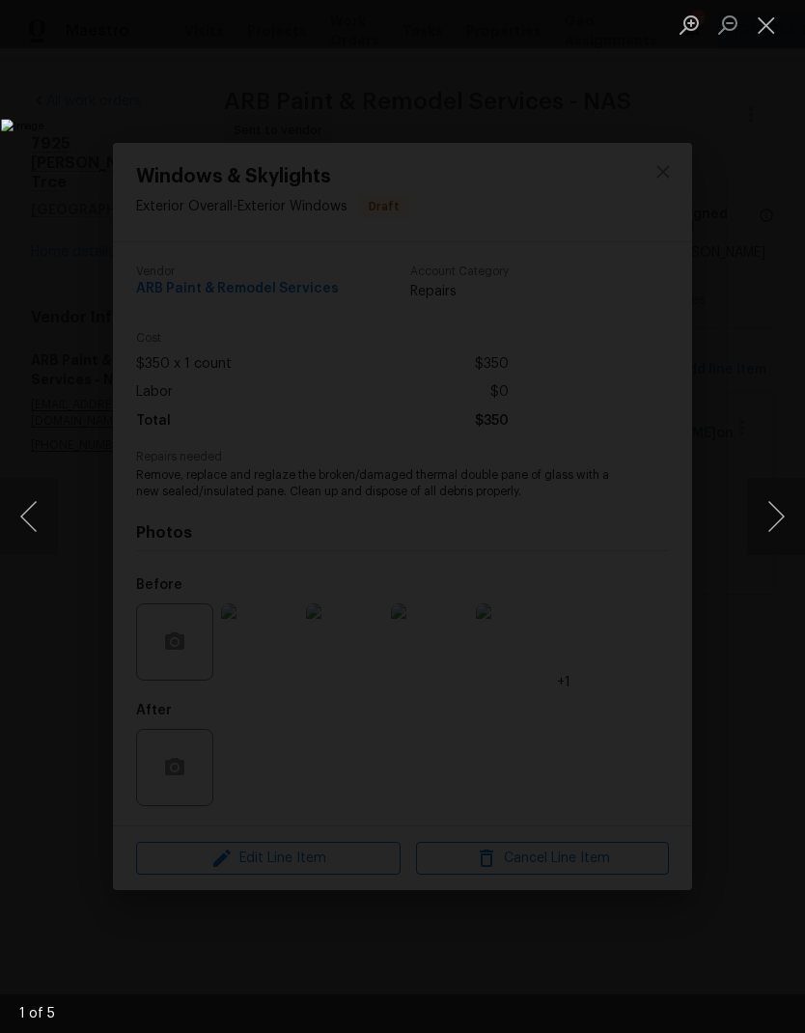
click at [773, 534] on button "Next image" at bounding box center [776, 516] width 58 height 77
click at [795, 534] on button "Next image" at bounding box center [776, 516] width 58 height 77
click at [774, 533] on button "Next image" at bounding box center [776, 516] width 58 height 77
click at [764, 528] on button "Next image" at bounding box center [776, 516] width 58 height 77
click at [764, 26] on button "Close lightbox" at bounding box center [766, 25] width 39 height 34
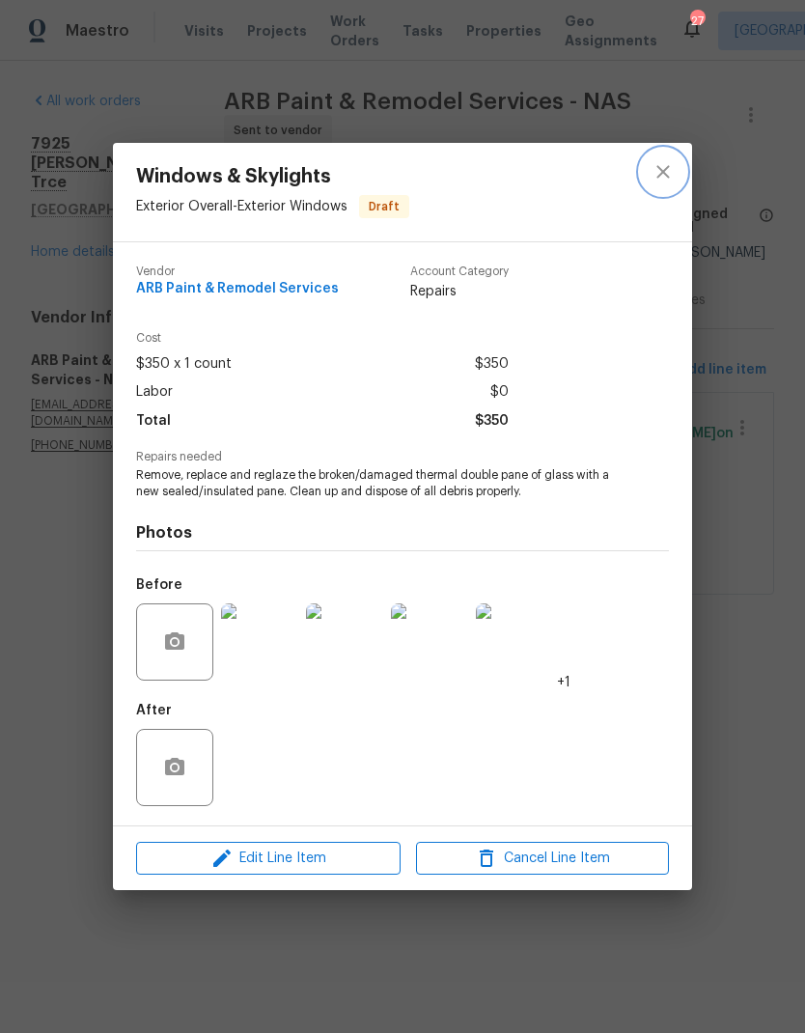
click at [677, 181] on button "close" at bounding box center [663, 172] width 46 height 46
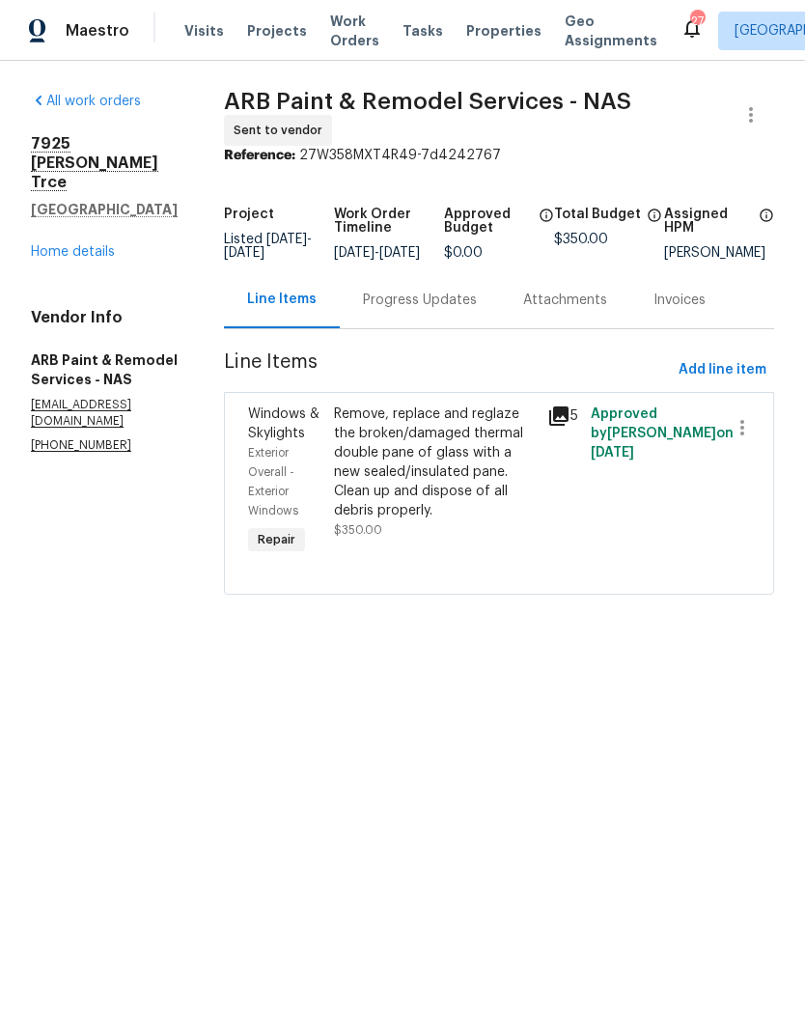
click at [330, 42] on span "Work Orders" at bounding box center [354, 31] width 49 height 39
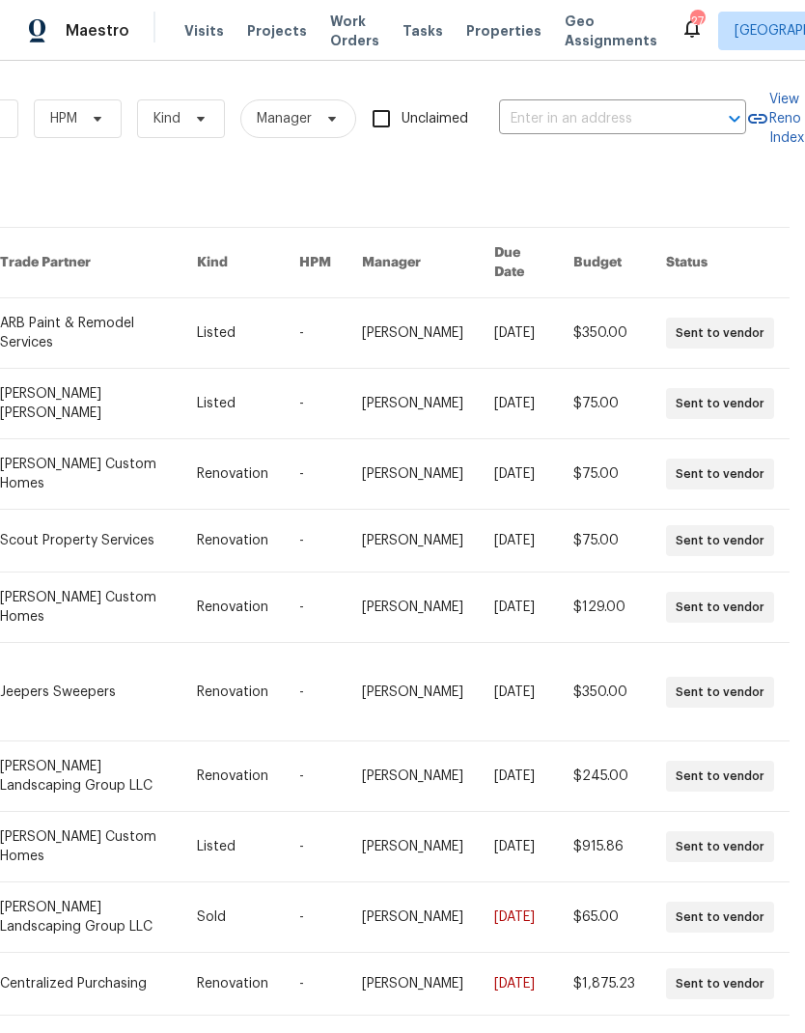
scroll to position [0, 317]
click at [566, 118] on input "text" at bounding box center [595, 119] width 193 height 30
type input "1208 l"
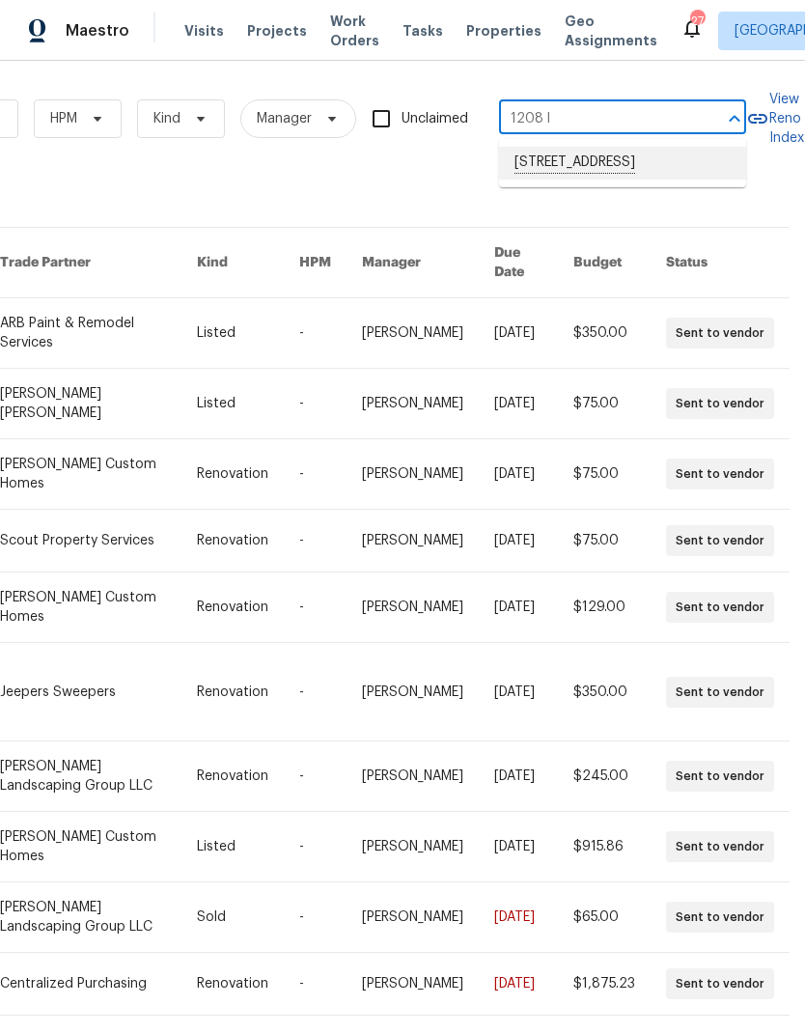
click at [548, 173] on li "[STREET_ADDRESS]" at bounding box center [622, 163] width 247 height 33
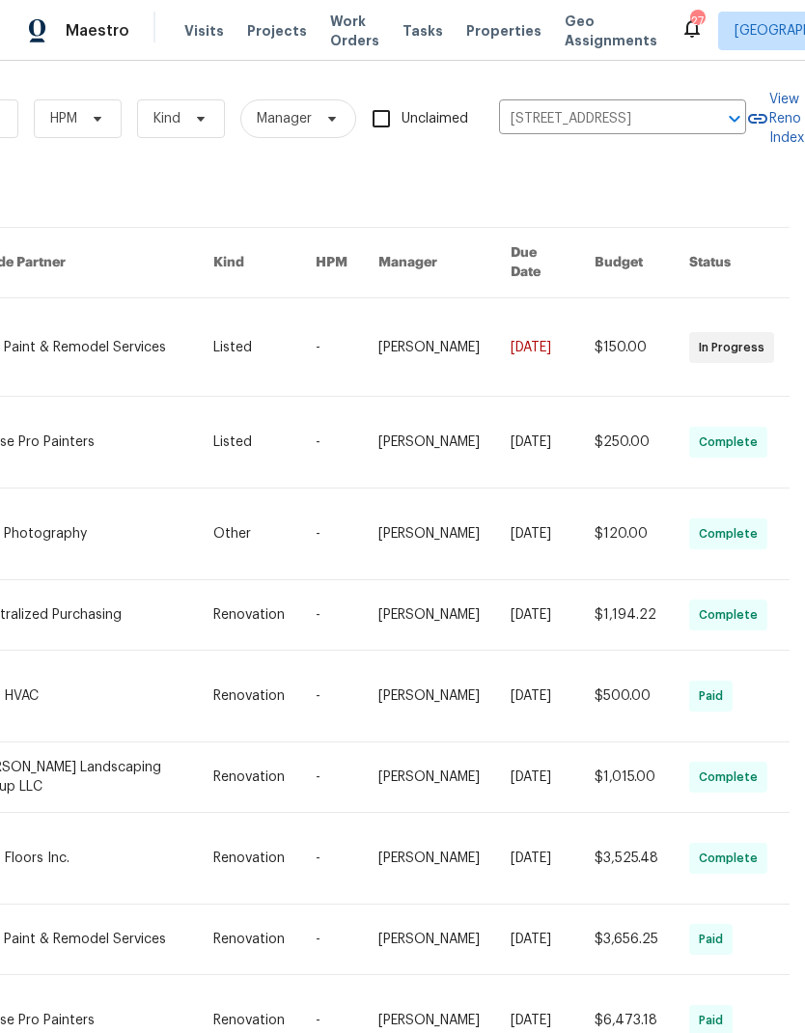
click at [126, 332] on link at bounding box center [94, 346] width 238 height 97
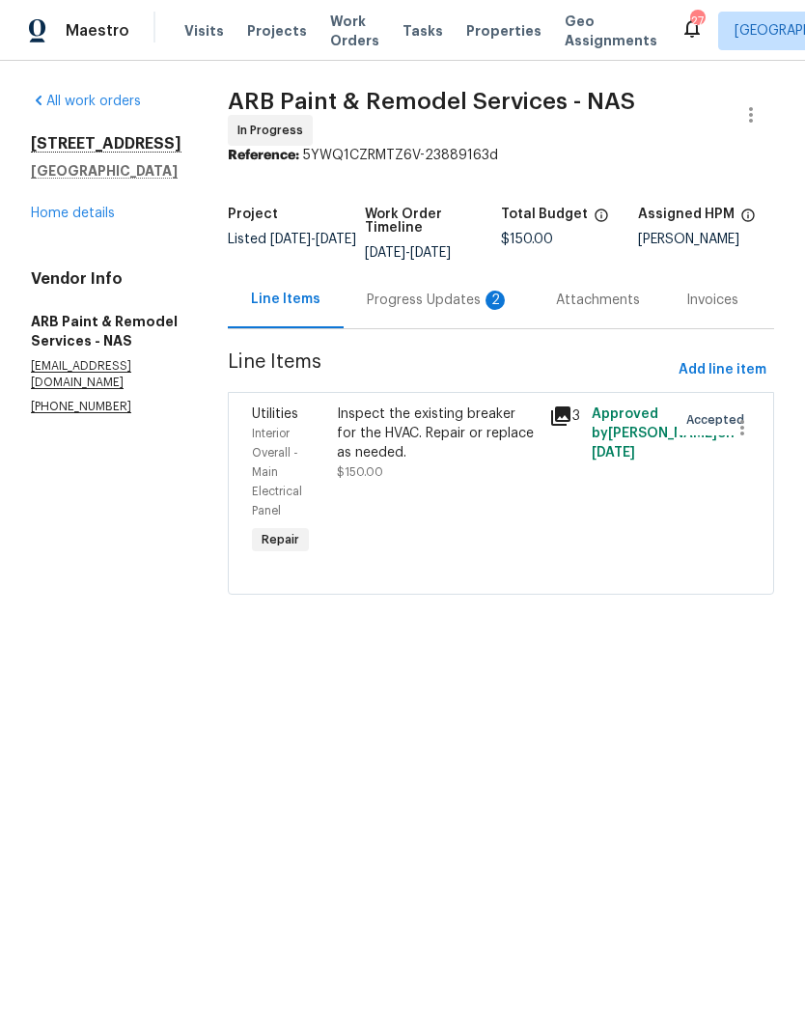
click at [438, 295] on div "Progress Updates 2" at bounding box center [438, 299] width 143 height 19
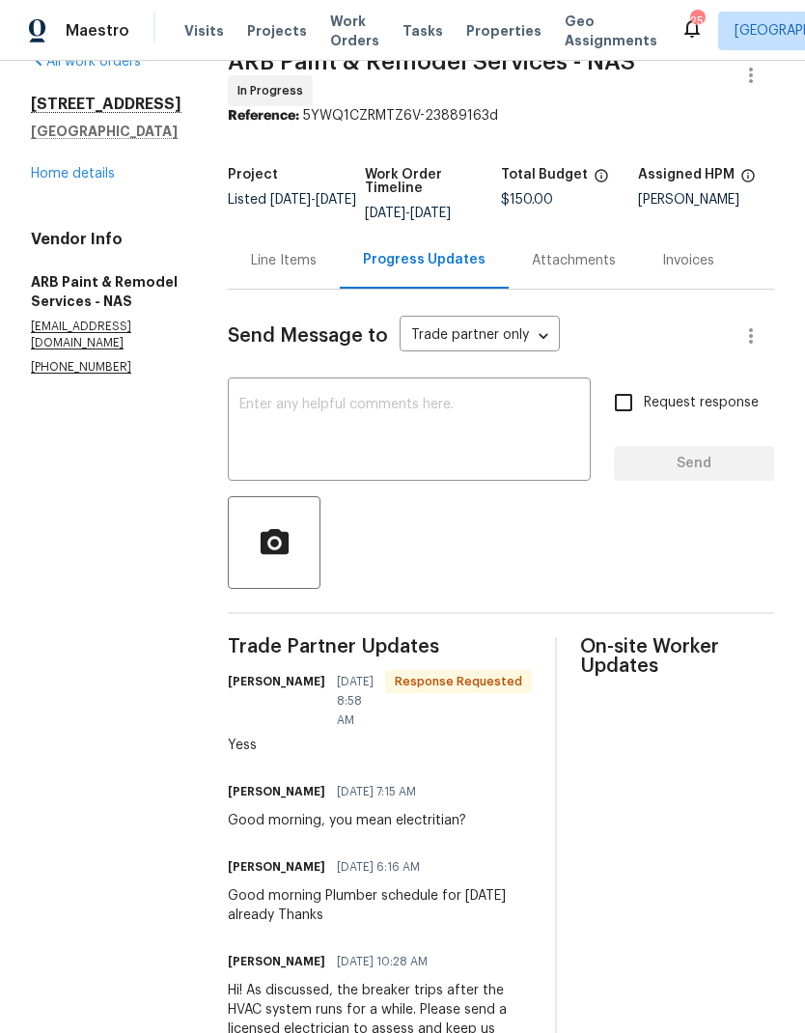
scroll to position [39, 0]
click at [251, 255] on div "Line Items" at bounding box center [284, 261] width 66 height 19
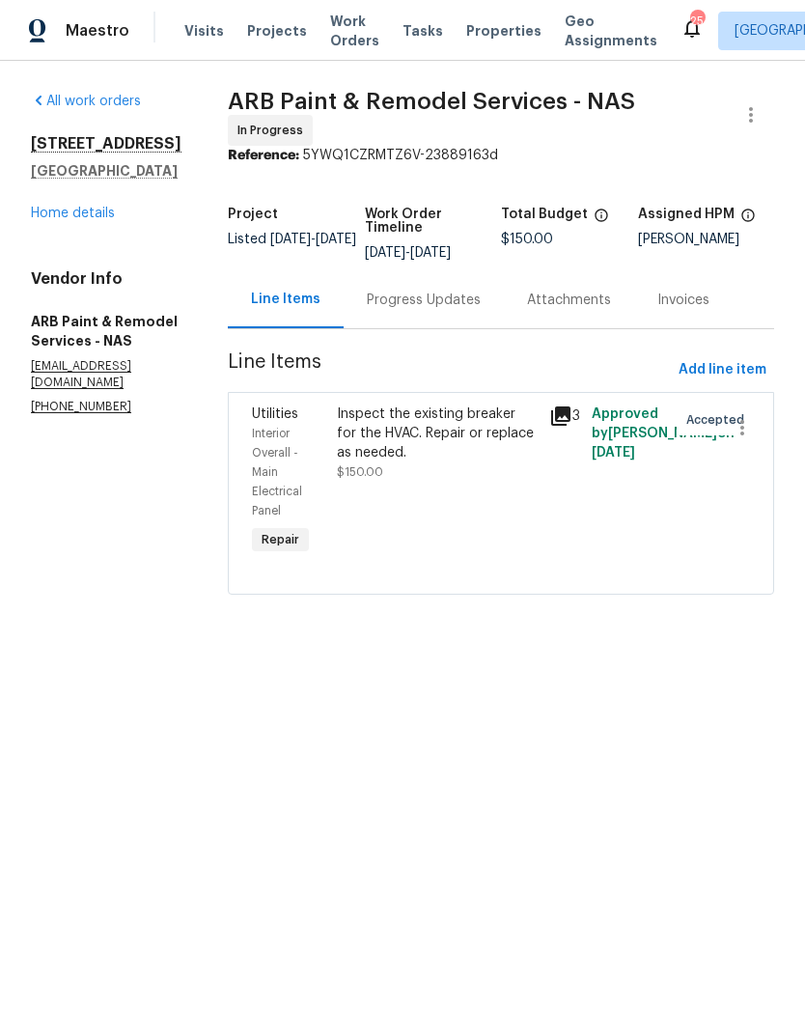
click at [427, 302] on div "Progress Updates" at bounding box center [424, 299] width 114 height 19
